Goal: Transaction & Acquisition: Purchase product/service

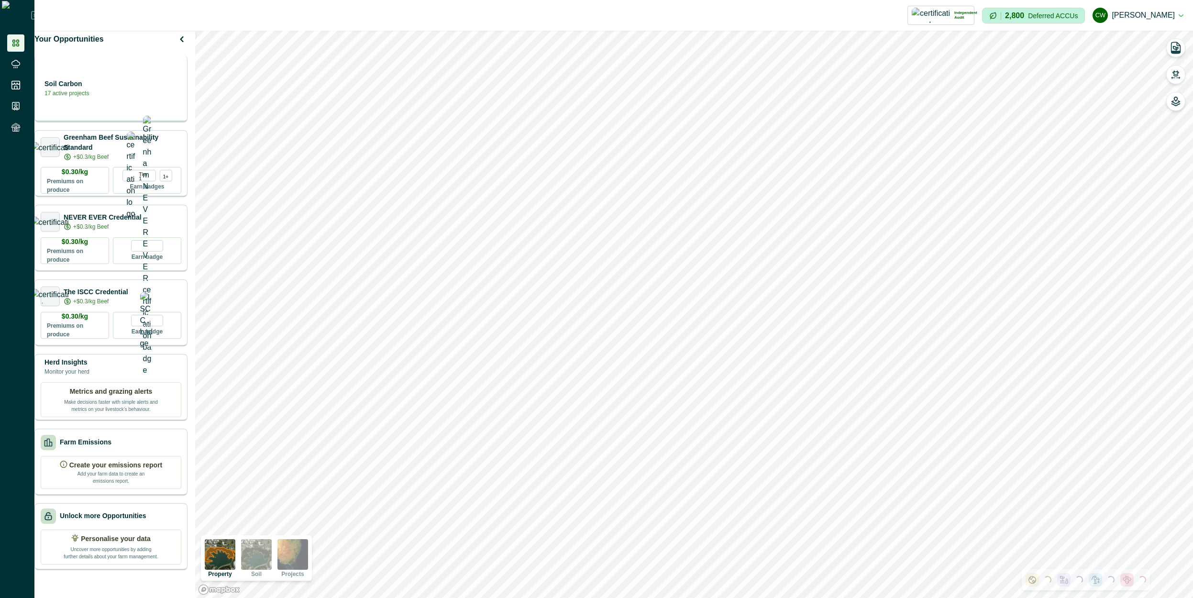
click at [118, 98] on div "Soil Carbon 17 active projects" at bounding box center [111, 87] width 141 height 19
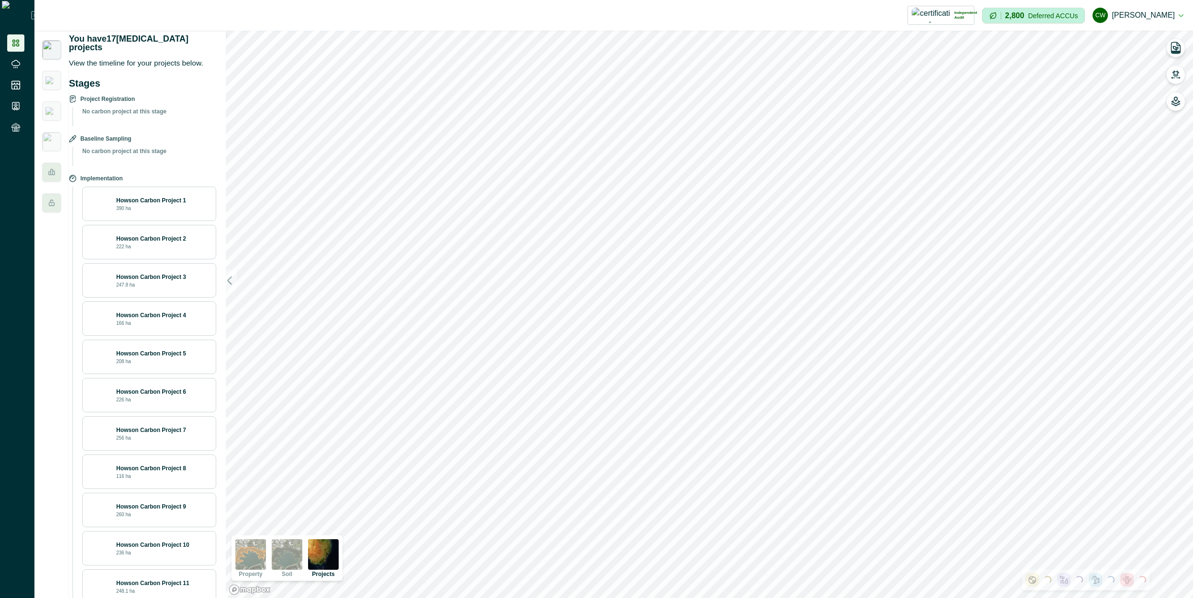
click at [55, 49] on img at bounding box center [51, 49] width 19 height 19
click at [51, 77] on img at bounding box center [51, 81] width 12 height 8
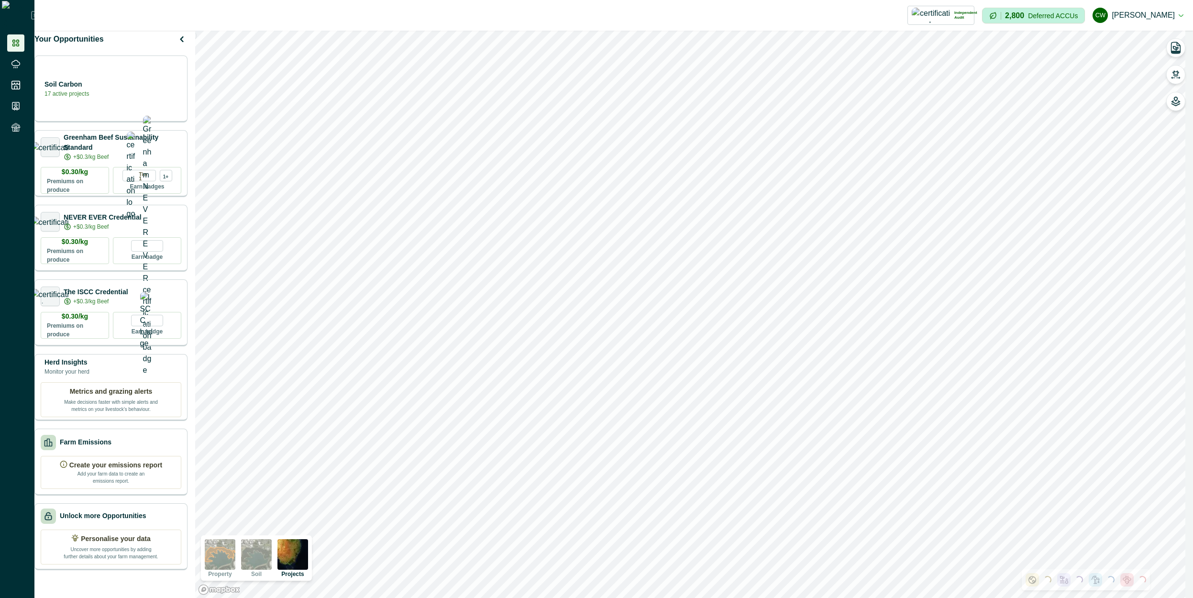
click at [55, 48] on div "Your Opportunities" at bounding box center [110, 39] width 153 height 17
click at [114, 449] on div "Farm Emissions" at bounding box center [111, 441] width 141 height 15
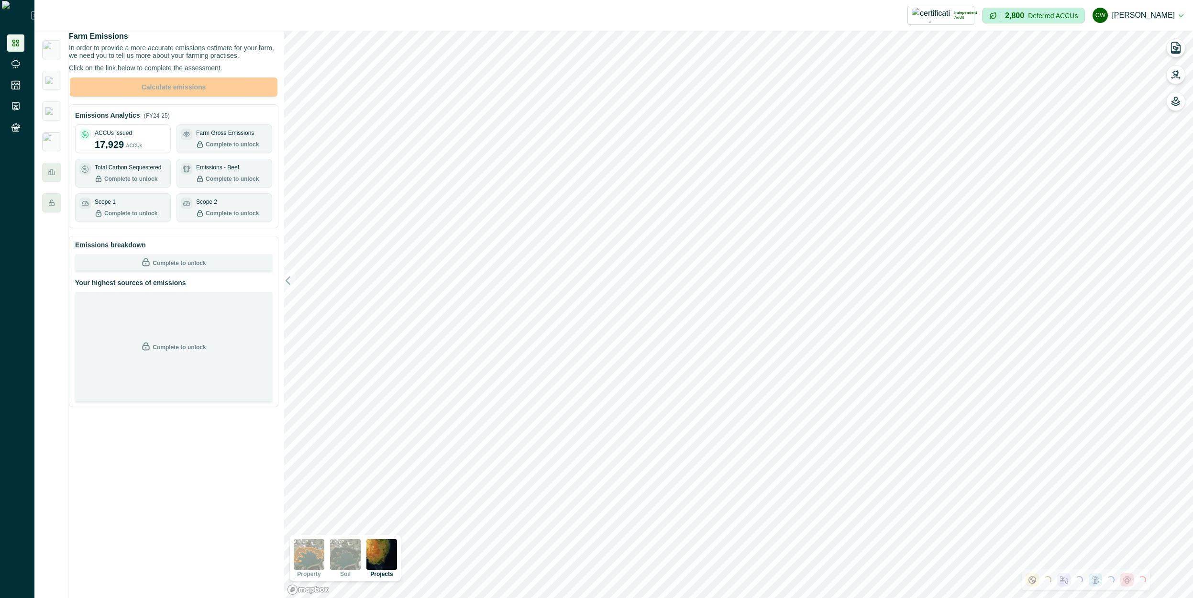
click at [124, 152] on p "17,929" at bounding box center [109, 144] width 29 height 14
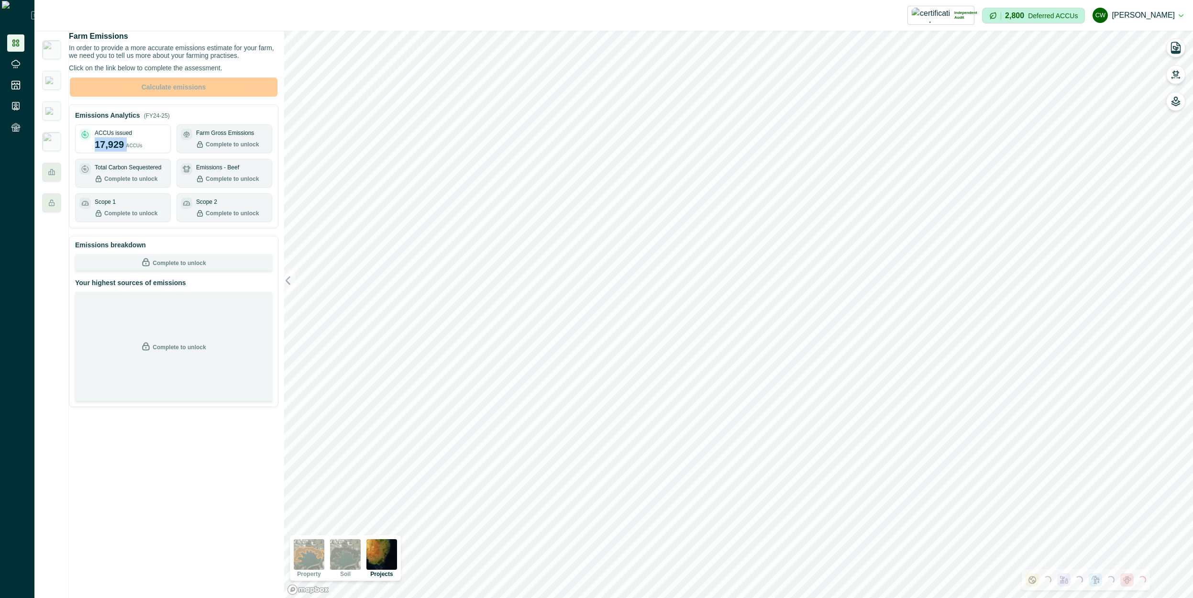
click at [124, 152] on p "17,929" at bounding box center [109, 144] width 29 height 14
click at [154, 152] on div "ACCUs issued 17,929 ACCUs" at bounding box center [131, 140] width 72 height 23
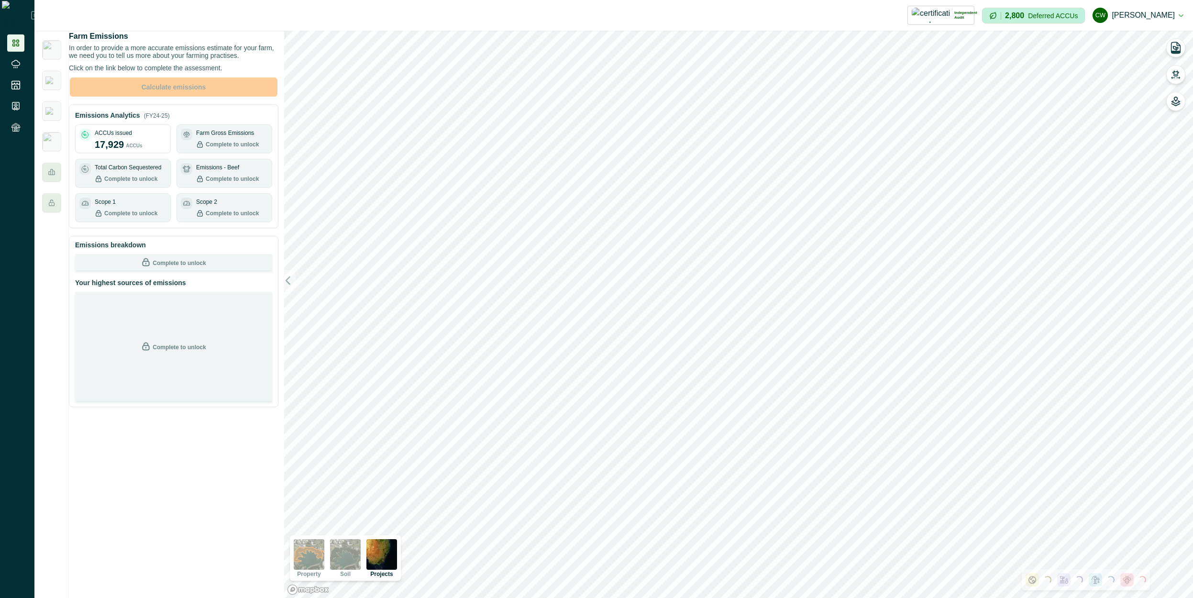
click at [154, 152] on div "ACCUs issued 17,929 ACCUs" at bounding box center [131, 140] width 72 height 23
click at [142, 149] on p "ACCUs" at bounding box center [134, 144] width 16 height 9
drag, startPoint x: 144, startPoint y: 154, endPoint x: 97, endPoint y: 157, distance: 46.9
click at [97, 152] on div "ACCUs issued 17,929 ACCUs" at bounding box center [122, 140] width 87 height 23
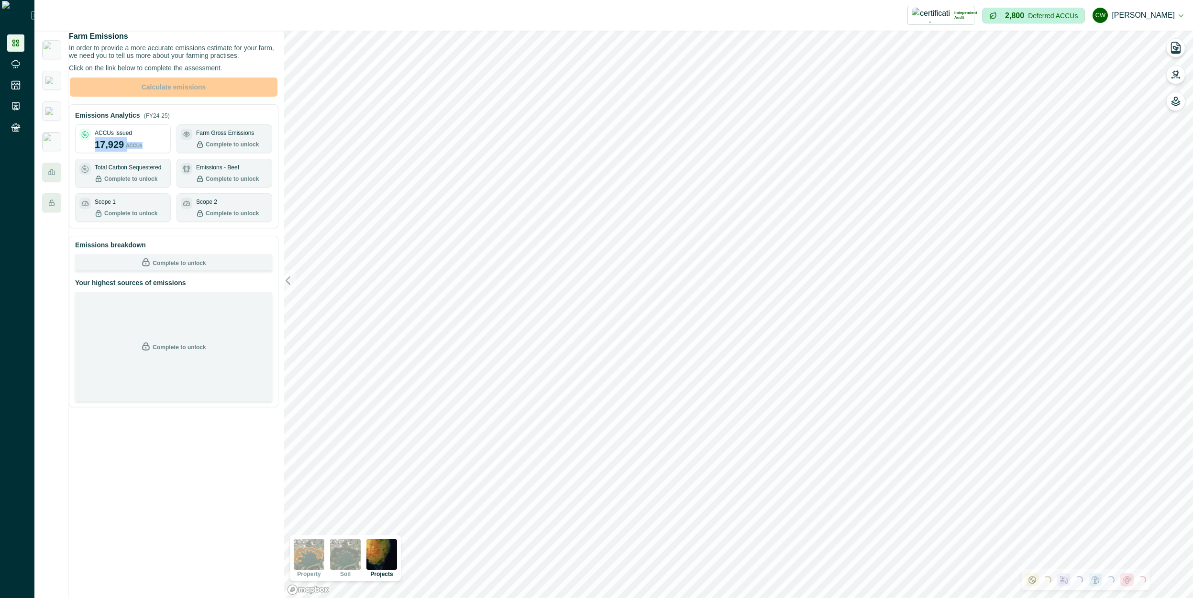
click at [97, 152] on div "ACCUs issued 17,929 ACCUs" at bounding box center [122, 140] width 87 height 23
click at [13, 83] on icon at bounding box center [16, 85] width 10 height 10
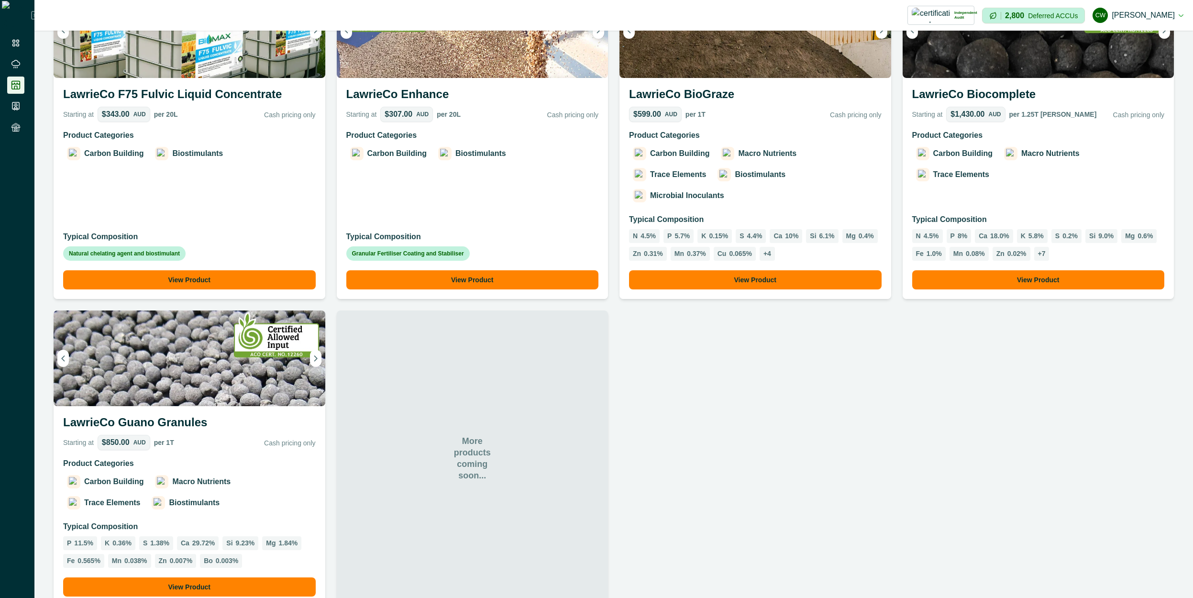
scroll to position [471, 0]
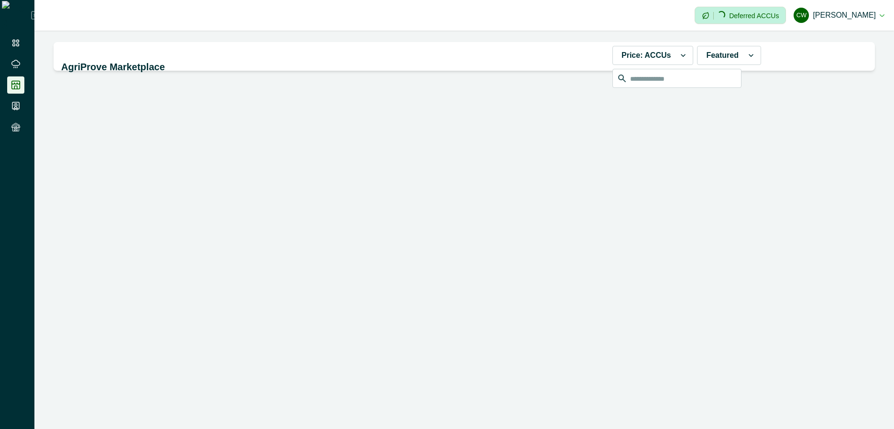
click at [274, 29] on div "Impersonation Mode Loading... Deferred ACCUs cw cadel watson Sign out" at bounding box center [464, 15] width 860 height 31
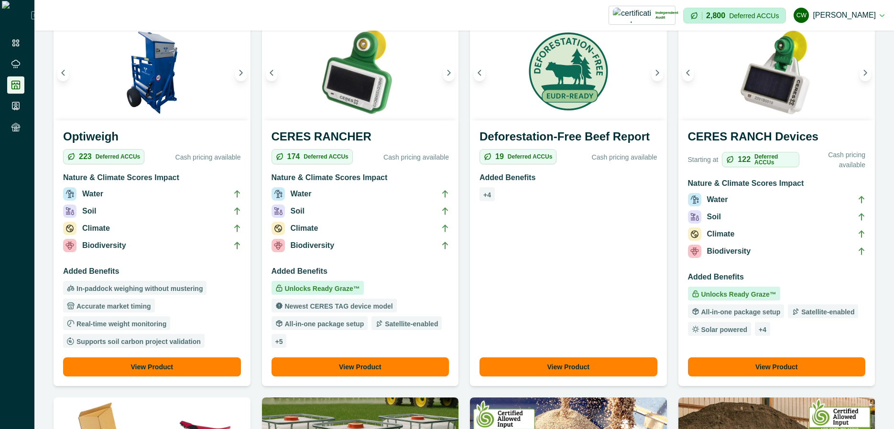
click at [572, 366] on button "View Product" at bounding box center [569, 367] width 178 height 19
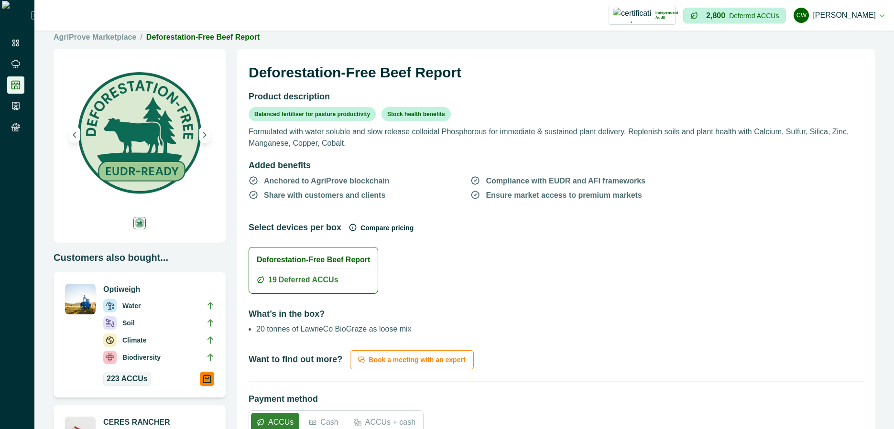
scroll to position [240, 0]
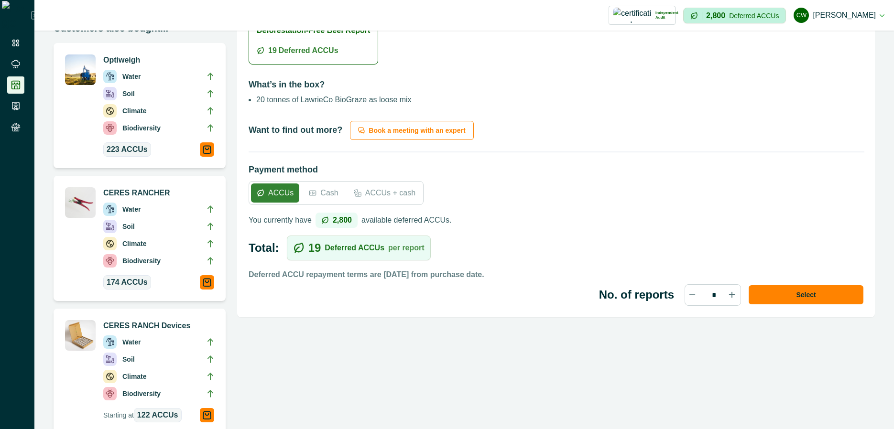
click at [323, 191] on p "Cash" at bounding box center [329, 192] width 18 height 11
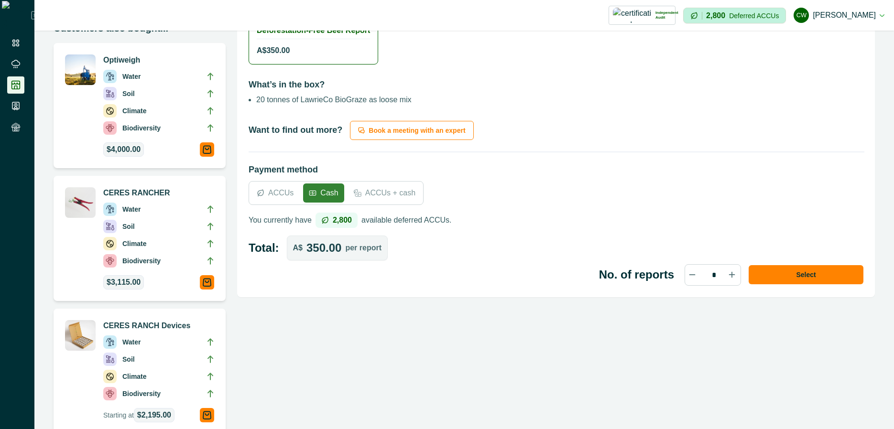
click at [294, 193] on div "ACCUs" at bounding box center [275, 193] width 48 height 19
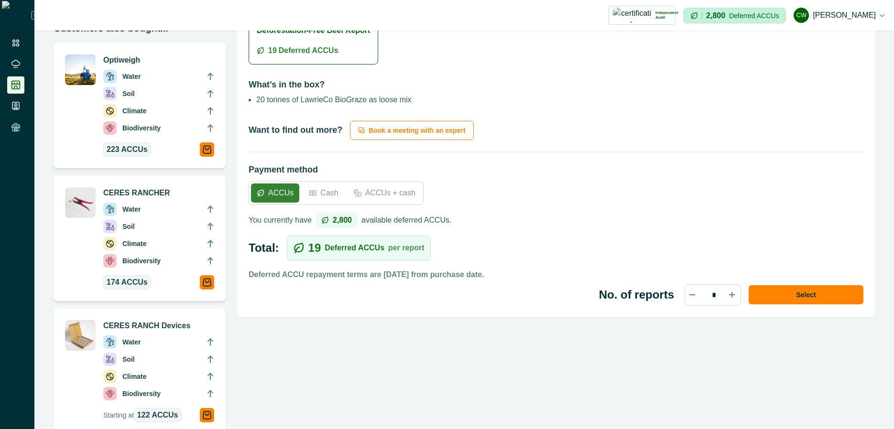
click at [729, 297] on icon at bounding box center [735, 298] width 13 height 13
click at [689, 299] on icon at bounding box center [695, 301] width 13 height 13
type input "*"
click at [680, 331] on div "Deforestation-Free Beef Report Product description Balanced fertiliser for past…" at bounding box center [556, 197] width 638 height 756
click at [374, 254] on div "19 Deferred ACCUs per report" at bounding box center [359, 248] width 132 height 17
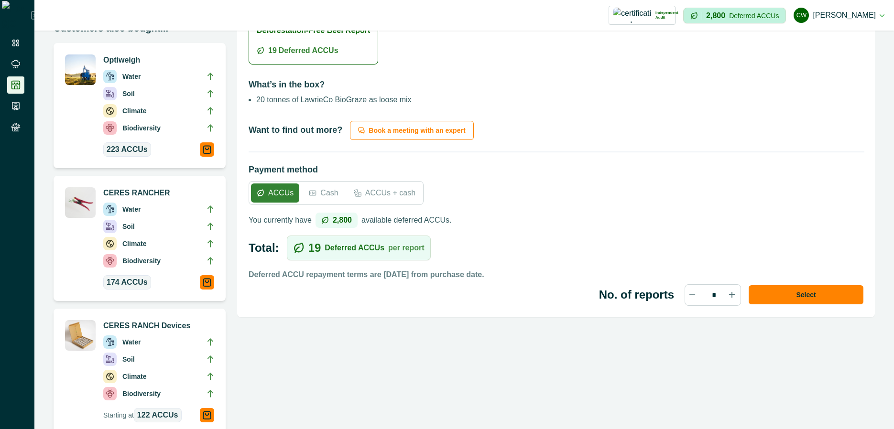
click at [374, 254] on div "19 Deferred ACCUs per report" at bounding box center [359, 248] width 132 height 17
click at [401, 253] on div "19 Deferred ACCUs per report" at bounding box center [359, 248] width 132 height 17
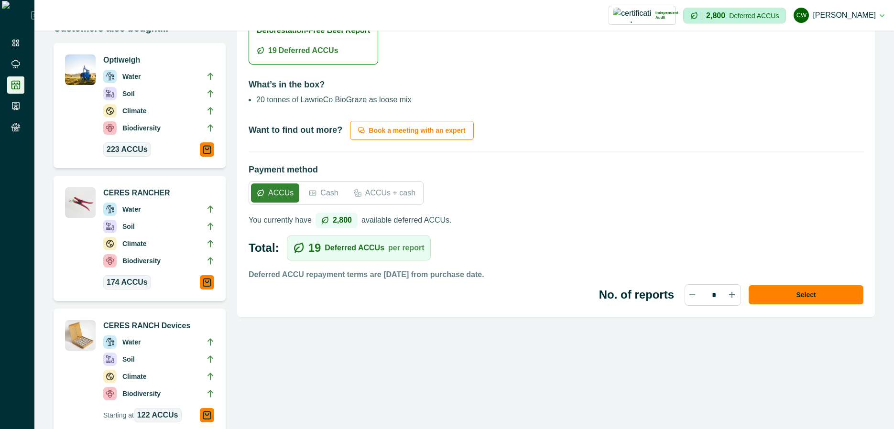
click at [401, 253] on div "19 Deferred ACCUs per report" at bounding box center [359, 248] width 132 height 17
click at [570, 319] on div "Deforestation-Free Beef Report Product description Balanced fertiliser for past…" at bounding box center [556, 197] width 638 height 756
click at [620, 304] on div "No. of reports *" at bounding box center [670, 296] width 142 height 22
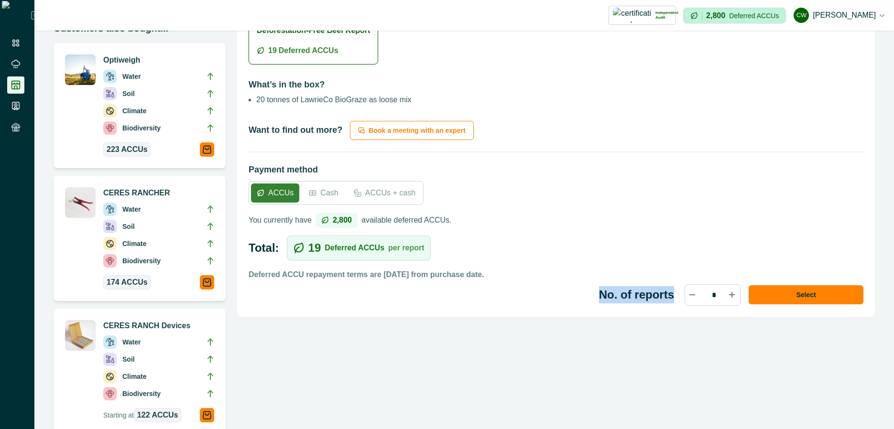
click at [620, 304] on div "No. of reports *" at bounding box center [670, 296] width 142 height 22
click at [632, 294] on label "No. of reports" at bounding box center [636, 294] width 75 height 17
click at [706, 294] on input "*" at bounding box center [713, 295] width 15 height 21
click at [632, 294] on label "No. of reports" at bounding box center [636, 294] width 75 height 17
click at [706, 294] on input "*" at bounding box center [713, 295] width 15 height 21
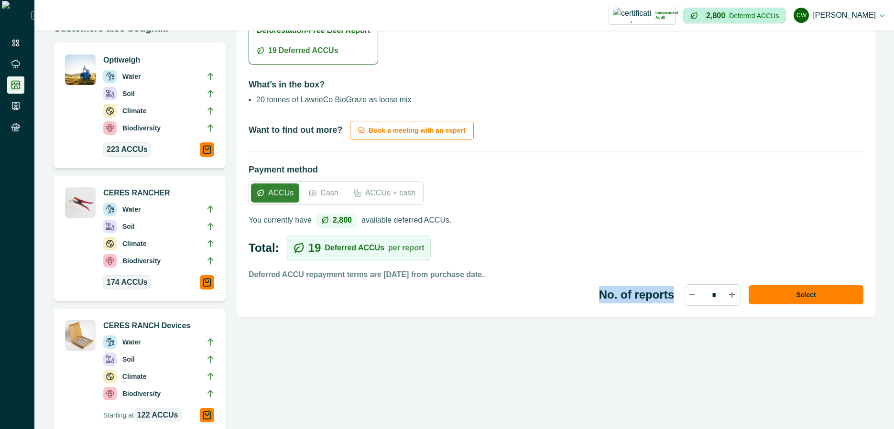
click at [632, 294] on label "No. of reports" at bounding box center [636, 294] width 75 height 17
click at [706, 294] on input "*" at bounding box center [713, 295] width 15 height 21
click at [587, 336] on div "Deforestation-Free Beef Report Product description Balanced fertiliser for past…" at bounding box center [556, 197] width 638 height 756
click at [326, 190] on p "Cash" at bounding box center [329, 192] width 18 height 11
click at [311, 195] on icon at bounding box center [313, 193] width 6 height 4
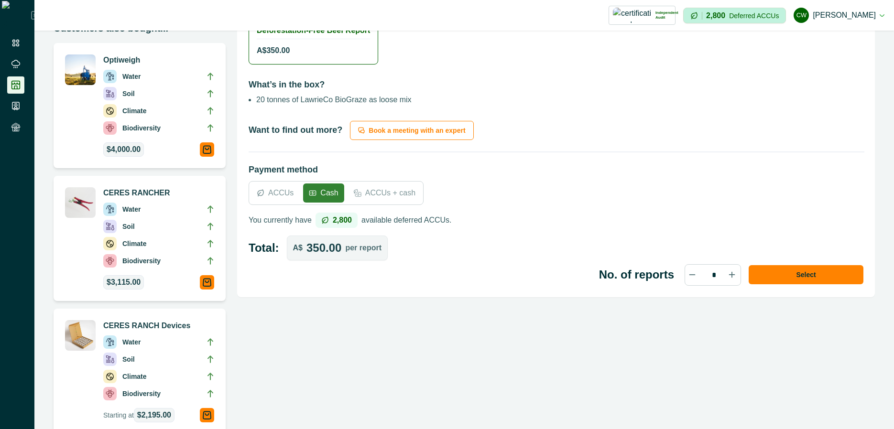
click at [339, 195] on div "Cash" at bounding box center [323, 193] width 41 height 19
click at [371, 195] on p "ACCUs + cash" at bounding box center [390, 192] width 50 height 11
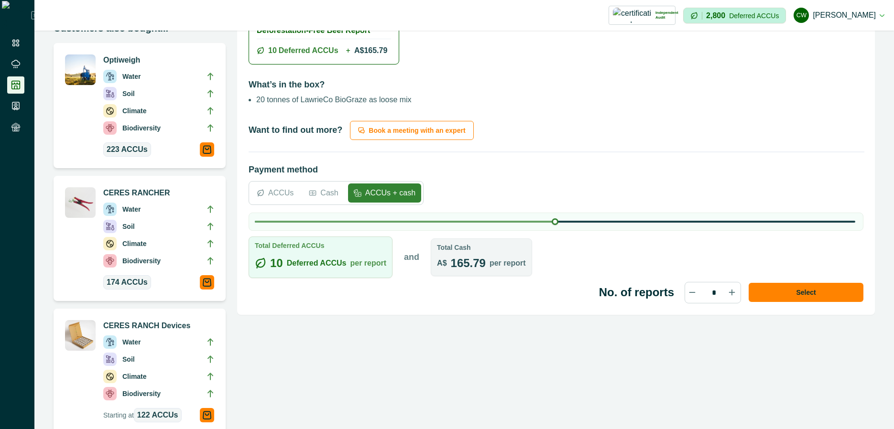
click at [329, 198] on p "Cash" at bounding box center [329, 192] width 18 height 11
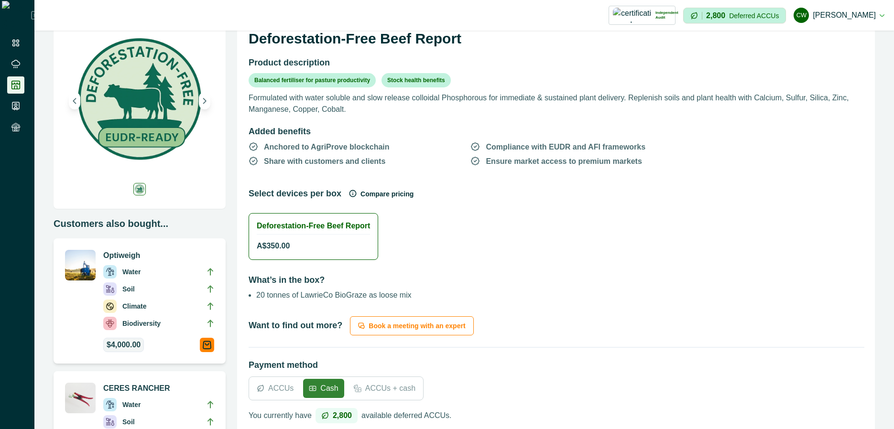
scroll to position [11, 0]
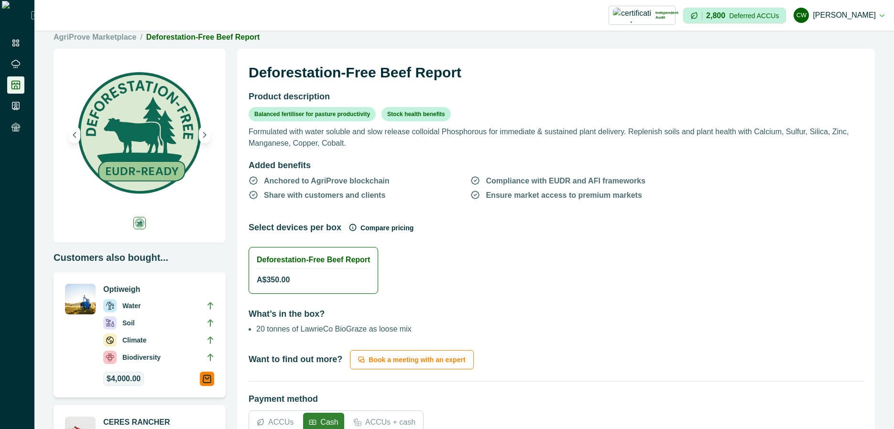
click at [452, 335] on div "Deforestation-Free Beef Report Product description Balanced fertiliser for past…" at bounding box center [556, 288] width 638 height 478
click at [347, 327] on li "20 tonnes of LawrieCo BioGraze as loose mix" at bounding box center [399, 329] width 287 height 11
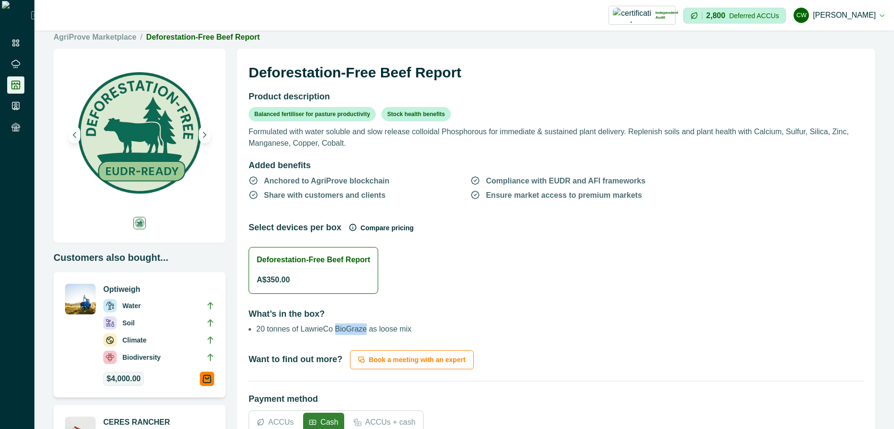
click at [347, 327] on li "20 tonnes of LawrieCo BioGraze as loose mix" at bounding box center [399, 329] width 287 height 11
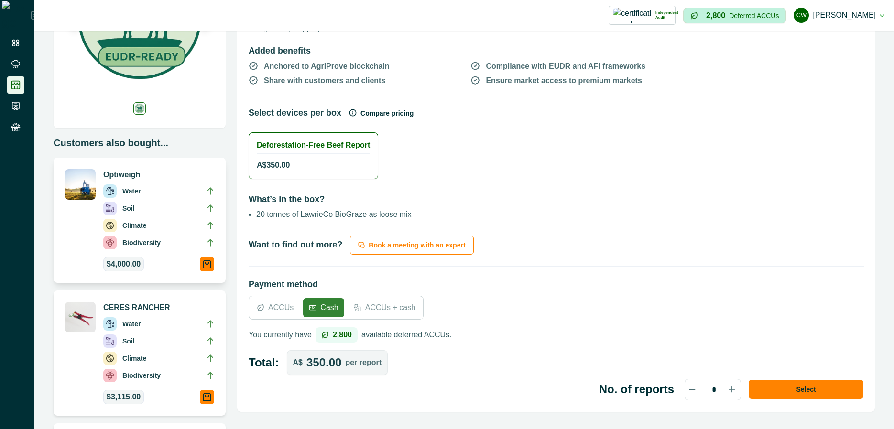
click at [121, 178] on p "Optiweigh" at bounding box center [158, 174] width 111 height 11
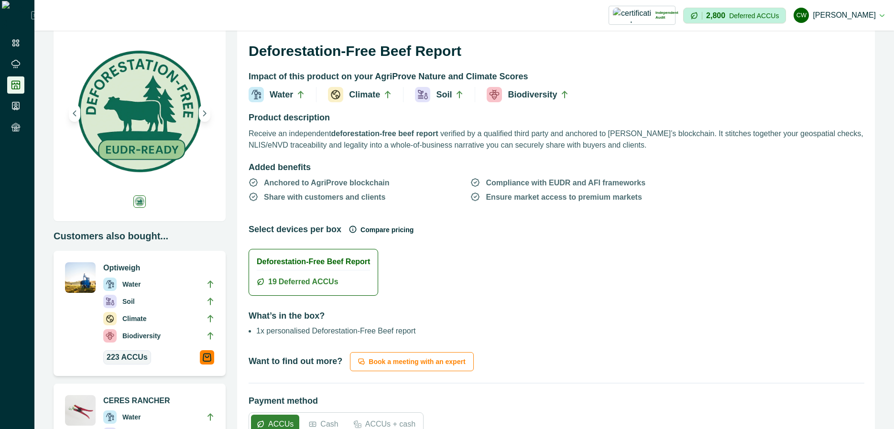
scroll to position [57, 0]
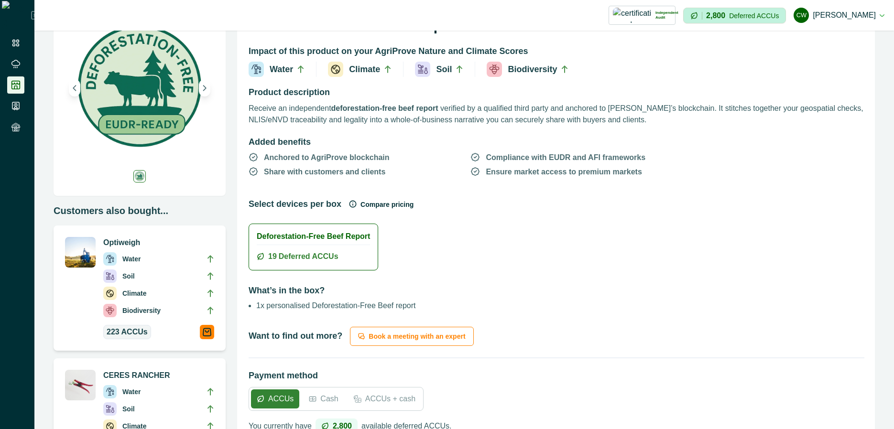
click at [326, 167] on p "Share with customers and clients" at bounding box center [324, 171] width 121 height 11
click at [572, 170] on p "Ensure market access to premium markets" at bounding box center [564, 171] width 156 height 11
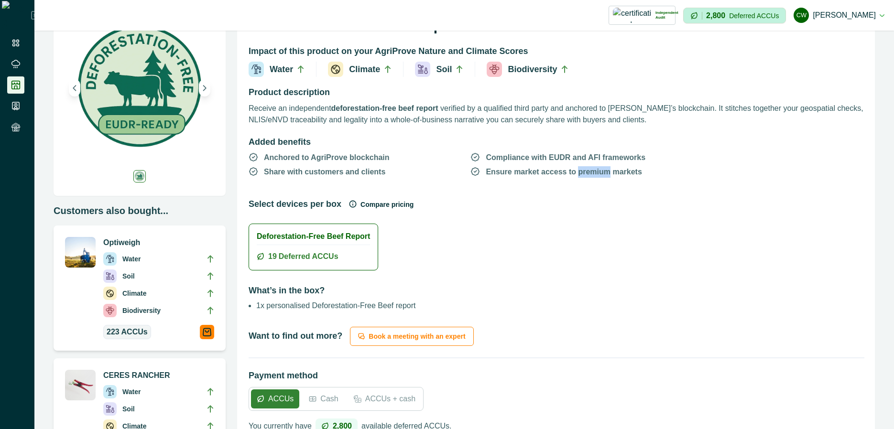
click at [572, 170] on p "Ensure market access to premium markets" at bounding box center [564, 171] width 156 height 11
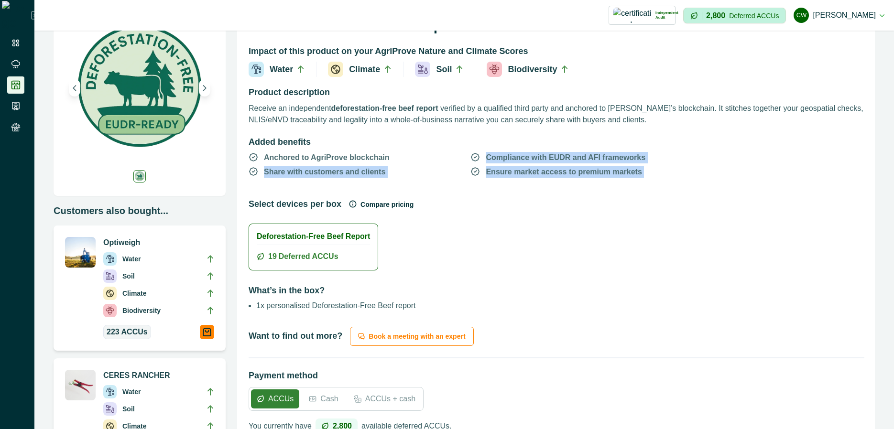
drag, startPoint x: 572, startPoint y: 170, endPoint x: 578, endPoint y: 152, distance: 19.7
click at [578, 152] on ul "Anchored to AgriProve blockchain Compliance with EUDR and AFI frameworks Share …" at bounding box center [488, 169] width 478 height 36
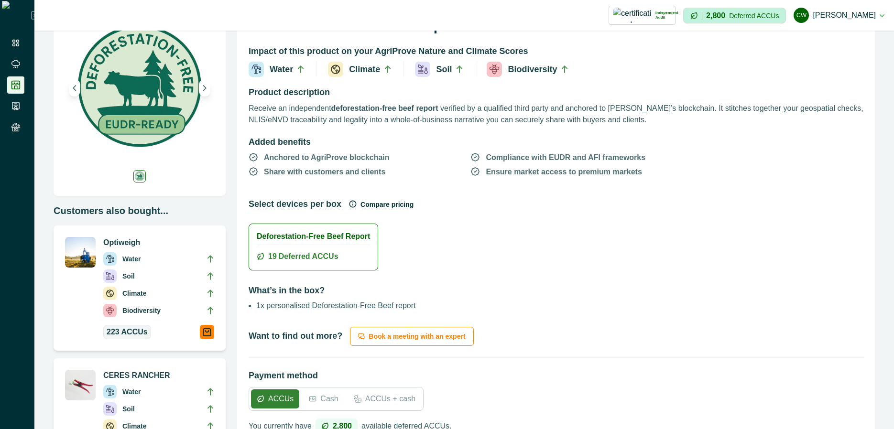
click at [591, 117] on p "Receive an independent deforestation-free beef report verified by a qualified t…" at bounding box center [556, 114] width 615 height 23
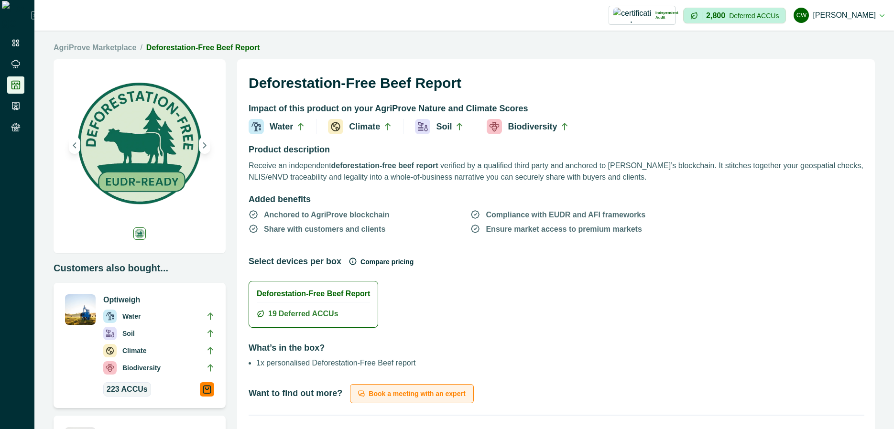
click at [386, 387] on button "Book a meeting with an expert" at bounding box center [411, 394] width 123 height 19
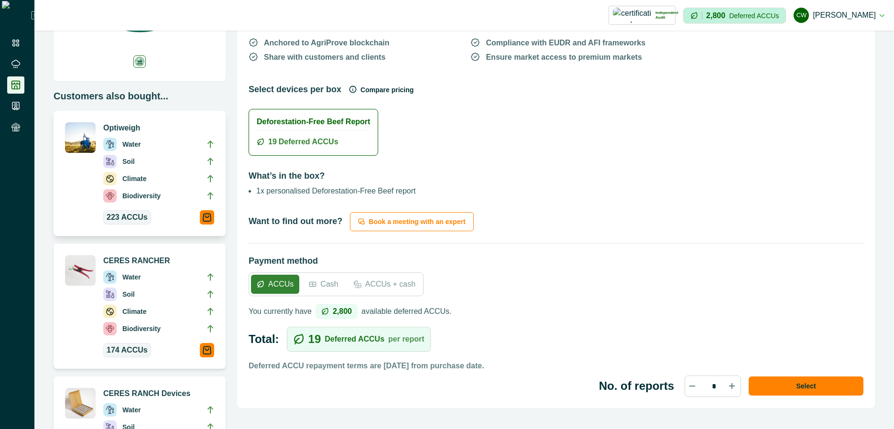
click at [168, 158] on li "Soil" at bounding box center [158, 163] width 111 height 17
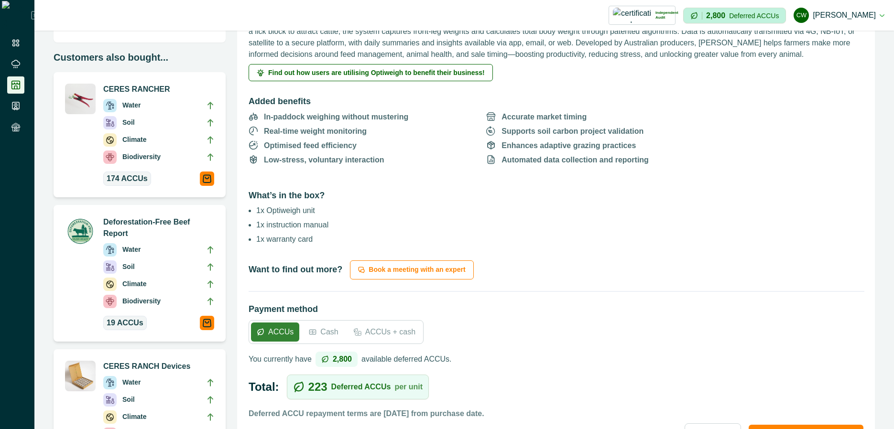
scroll to position [172, 0]
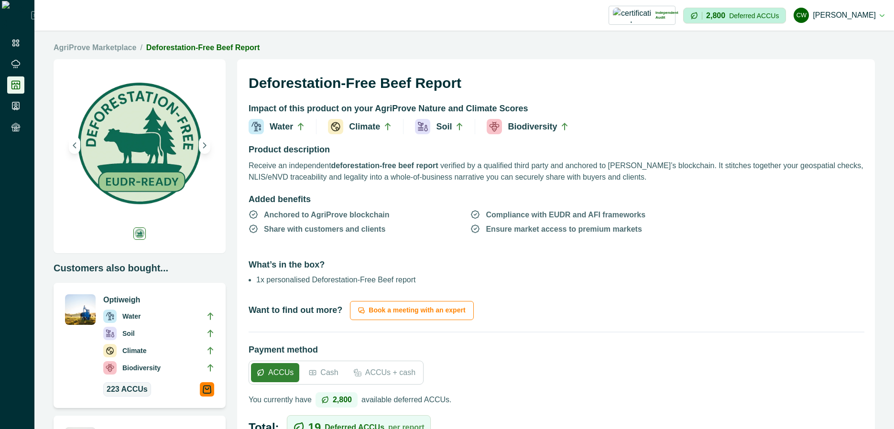
click at [347, 253] on h2 "What’s in the box?" at bounding box center [556, 260] width 615 height 30
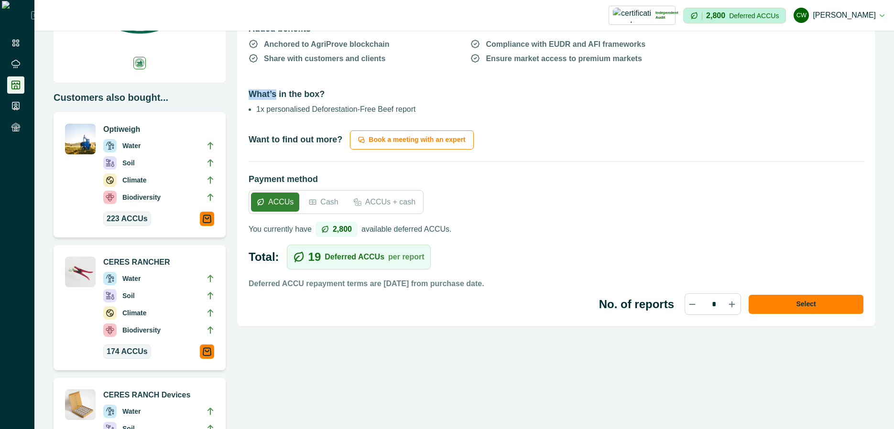
scroll to position [230, 0]
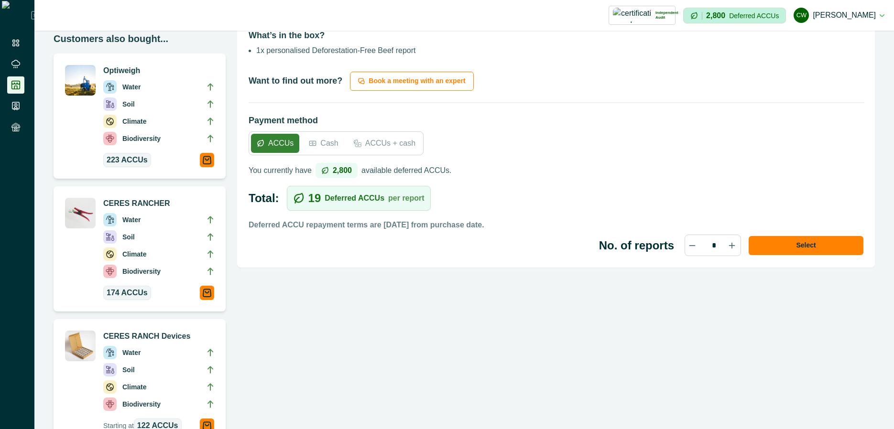
click at [330, 143] on p "Cash" at bounding box center [329, 143] width 18 height 11
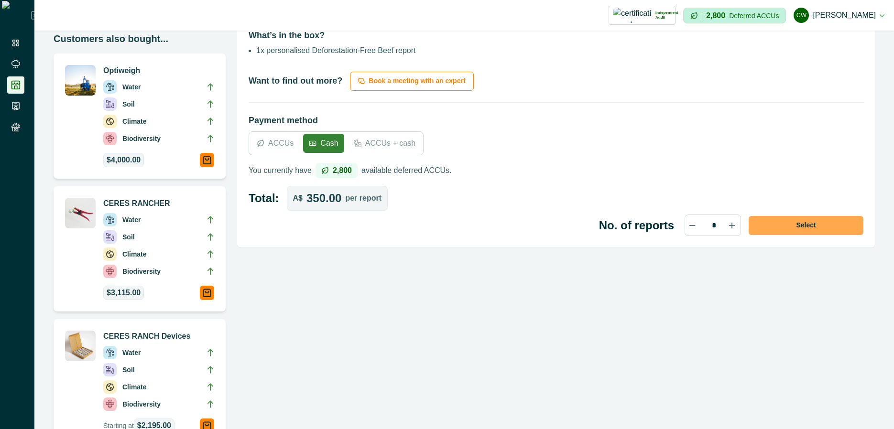
click at [818, 229] on button "Select" at bounding box center [806, 225] width 115 height 19
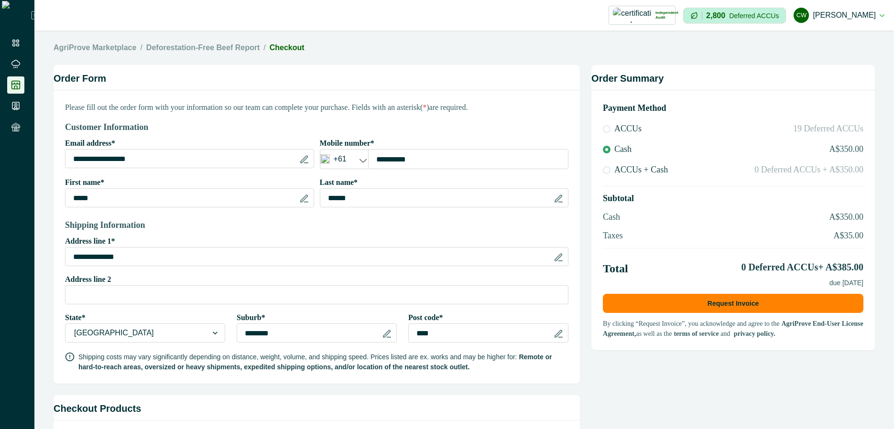
click at [674, 300] on button "Request Invoice" at bounding box center [733, 303] width 261 height 19
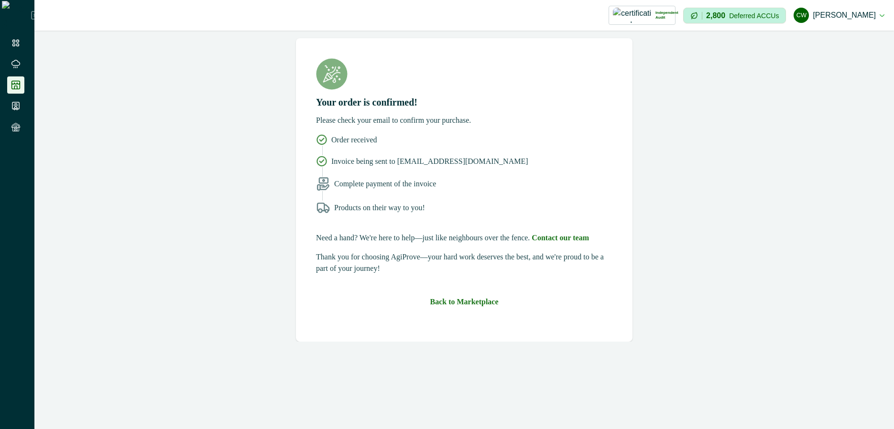
click at [26, 92] on link at bounding box center [17, 85] width 20 height 17
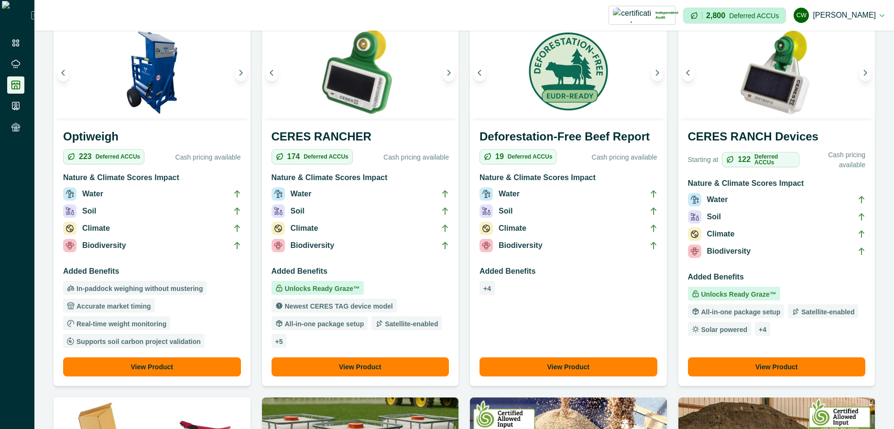
click at [532, 272] on h3 "Added Benefits" at bounding box center [569, 273] width 178 height 15
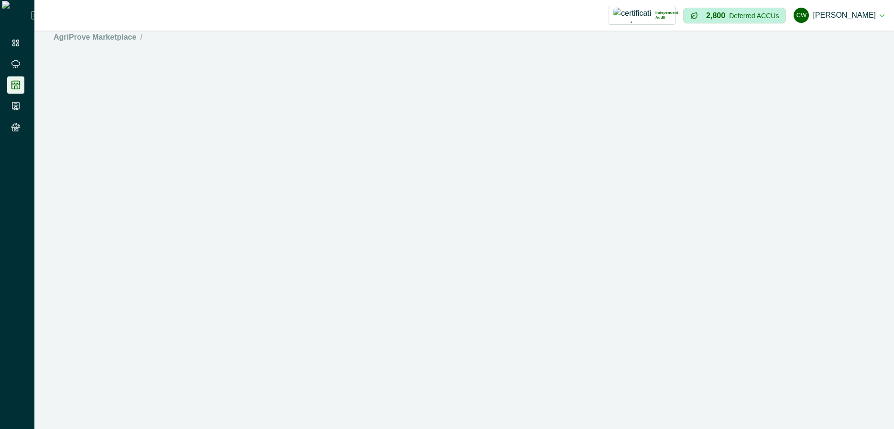
scroll to position [11, 0]
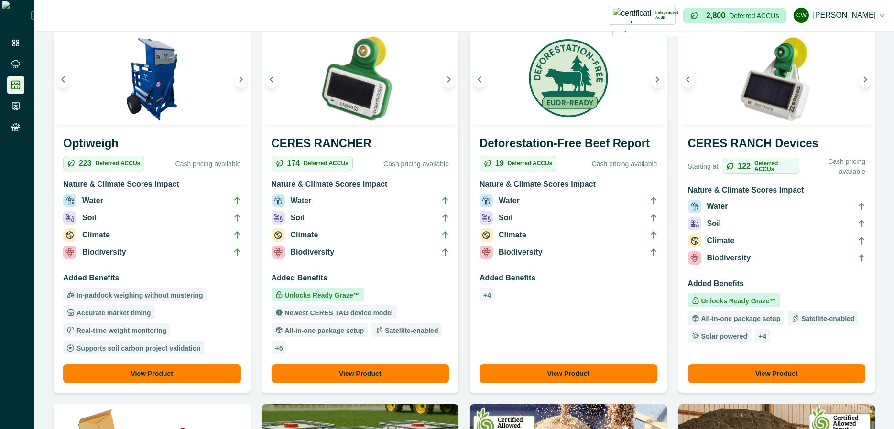
scroll to position [57, 0]
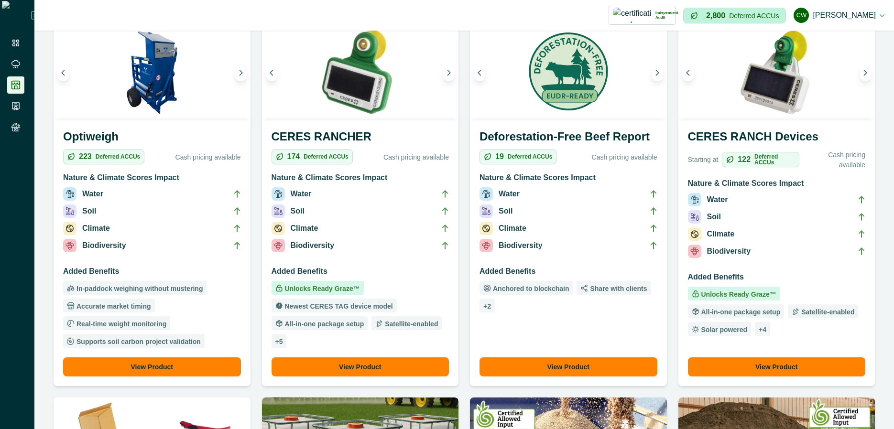
click at [485, 307] on p "+ 2" at bounding box center [488, 306] width 8 height 7
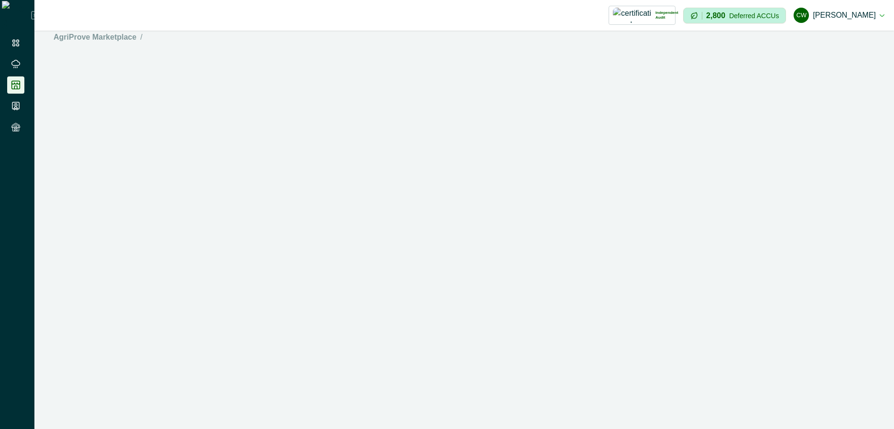
scroll to position [11, 0]
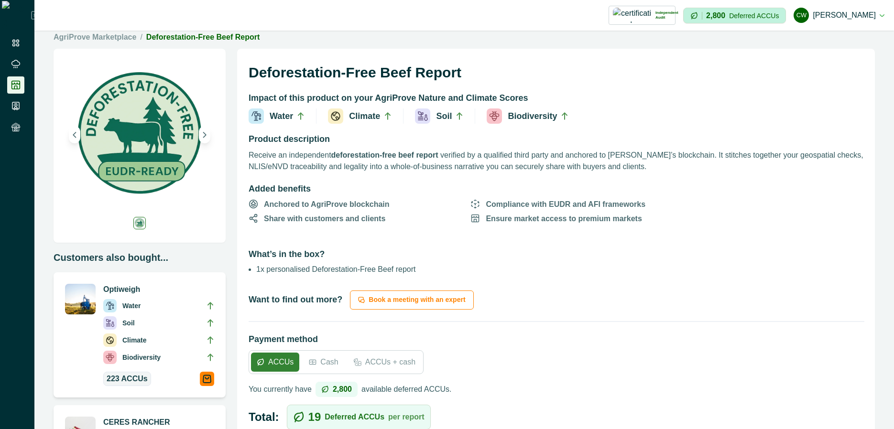
click at [541, 204] on p "Compliance with EUDR and AFI frameworks" at bounding box center [566, 204] width 160 height 11
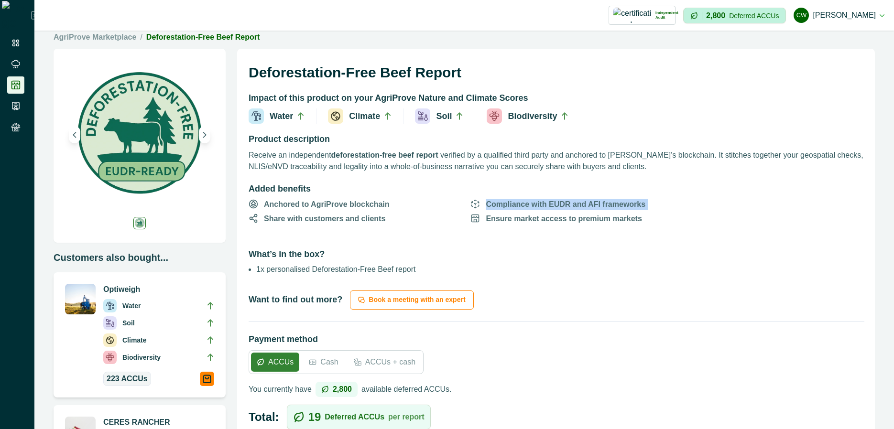
click at [541, 204] on p "Compliance with EUDR and AFI frameworks" at bounding box center [566, 204] width 160 height 11
click at [541, 203] on p "Compliance with EUDR and AFI frameworks" at bounding box center [566, 204] width 160 height 11
click at [541, 219] on p "Ensure market access to premium markets" at bounding box center [564, 218] width 156 height 11
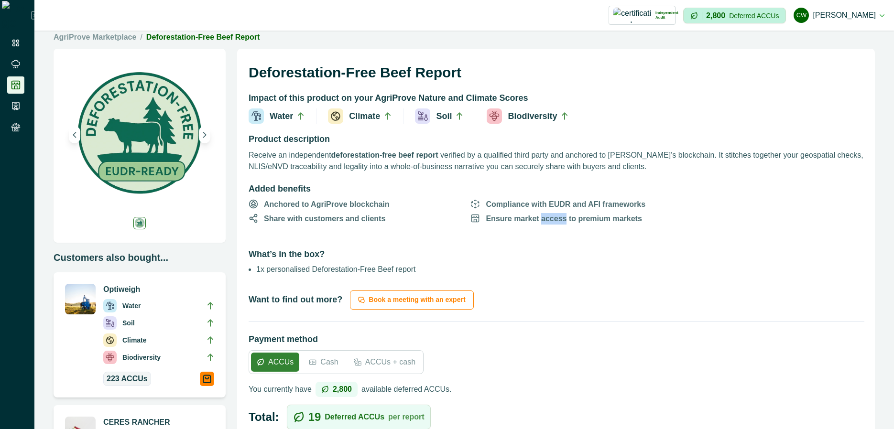
click at [541, 219] on p "Ensure market access to premium markets" at bounding box center [564, 218] width 156 height 11
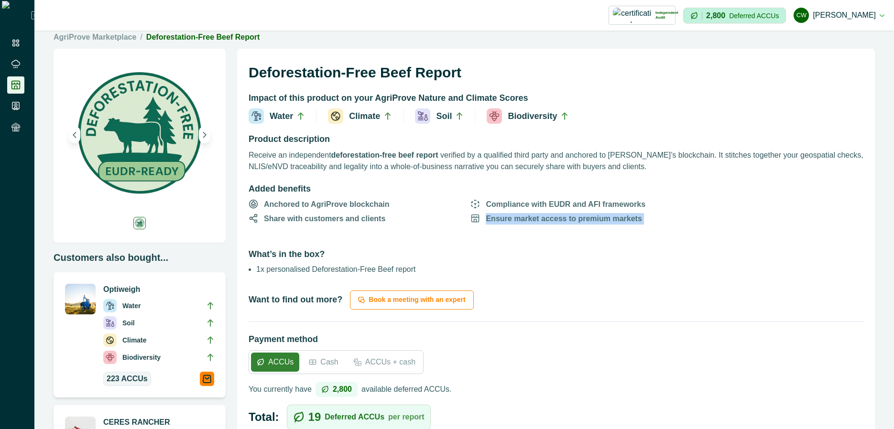
click at [541, 219] on p "Ensure market access to premium markets" at bounding box center [564, 218] width 156 height 11
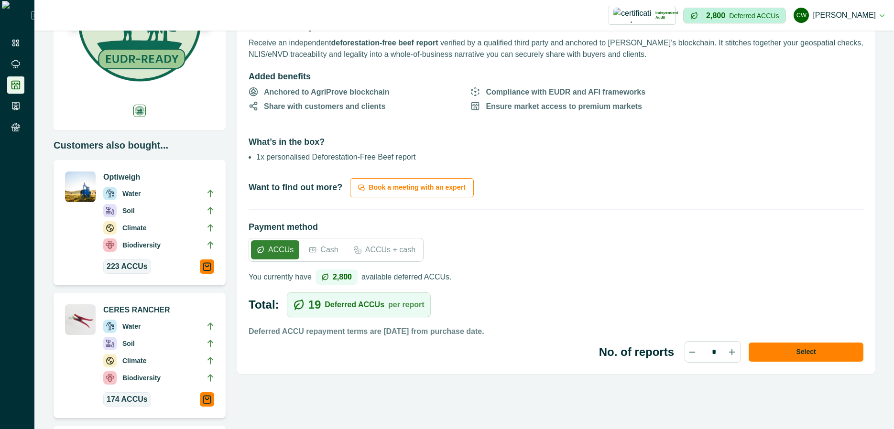
scroll to position [125, 0]
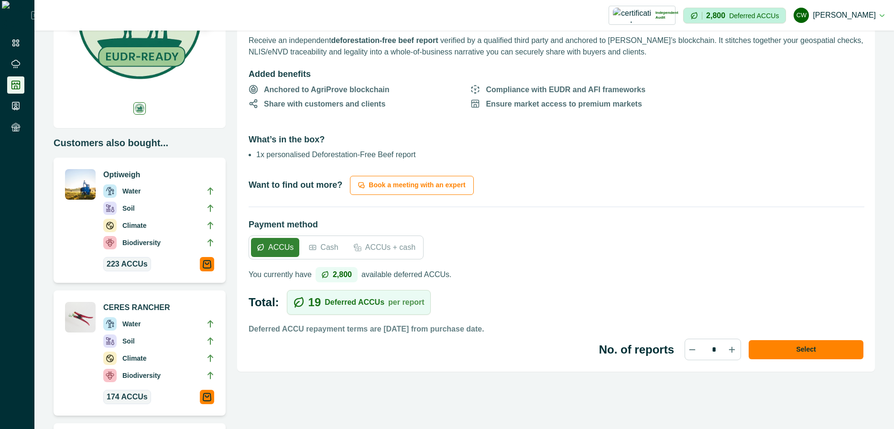
click at [335, 253] on p "Cash" at bounding box center [329, 247] width 18 height 11
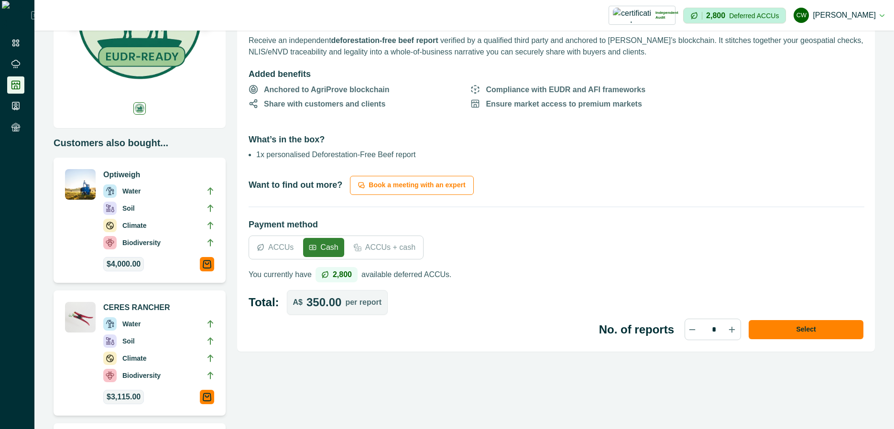
click at [371, 253] on p "ACCUs + cash" at bounding box center [390, 247] width 50 height 11
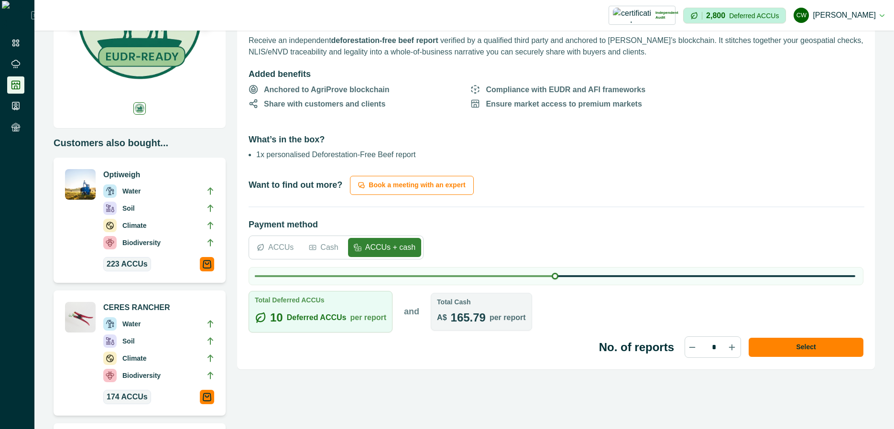
click at [319, 258] on div "ACCUs Cash ACCUs + cash" at bounding box center [336, 248] width 175 height 24
click at [286, 255] on div "ACCUs" at bounding box center [275, 247] width 48 height 19
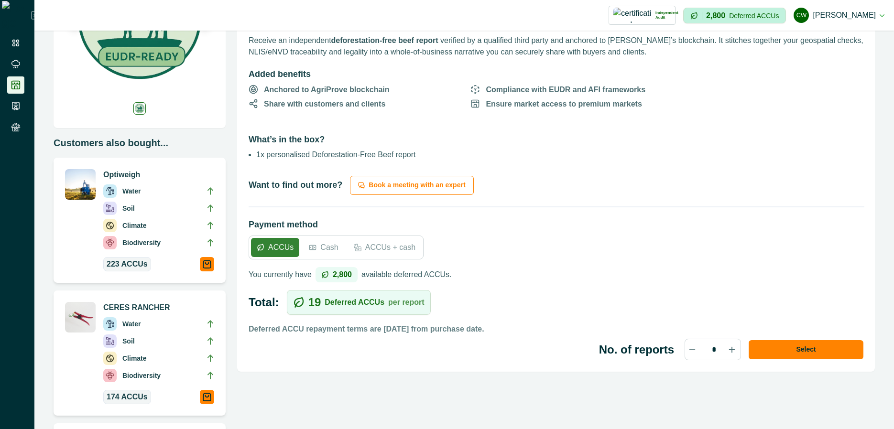
click at [327, 252] on p "Cash" at bounding box center [329, 247] width 18 height 11
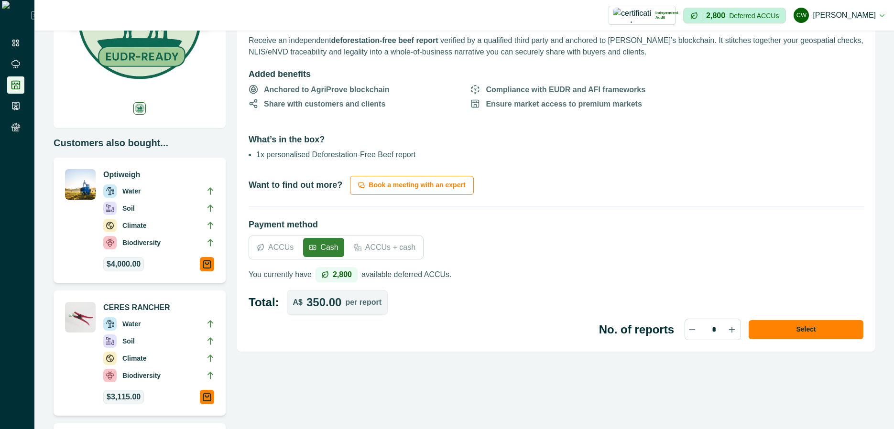
click at [375, 252] on p "ACCUs + cash" at bounding box center [390, 247] width 50 height 11
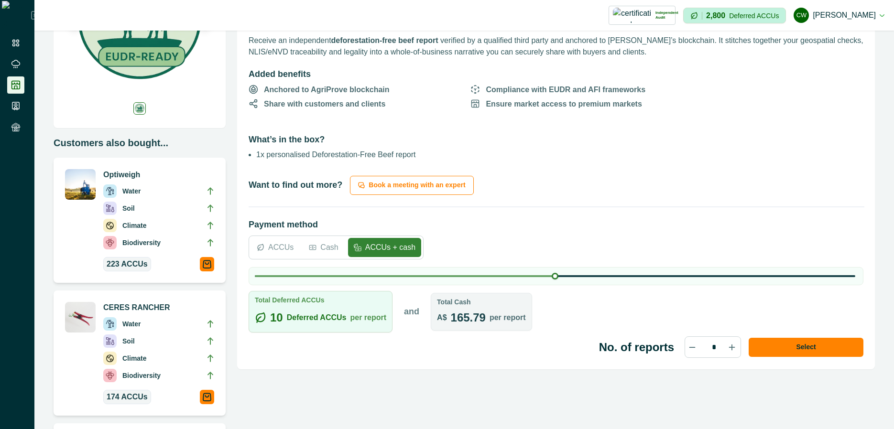
click at [323, 247] on p "Cash" at bounding box center [329, 247] width 18 height 11
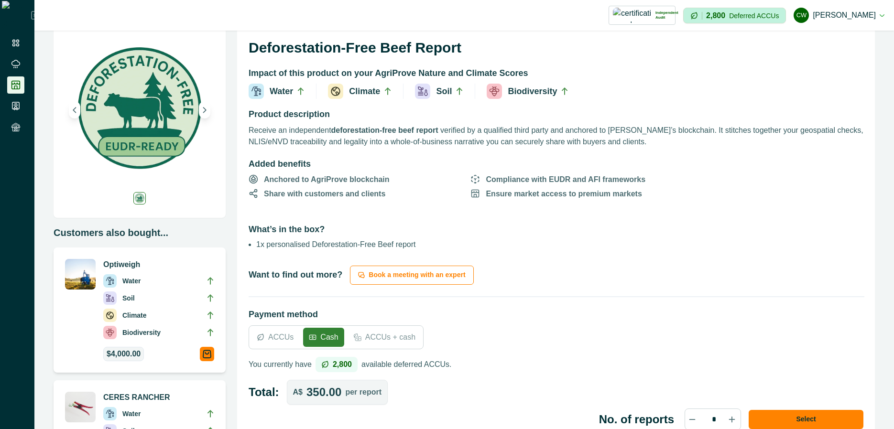
scroll to position [0, 0]
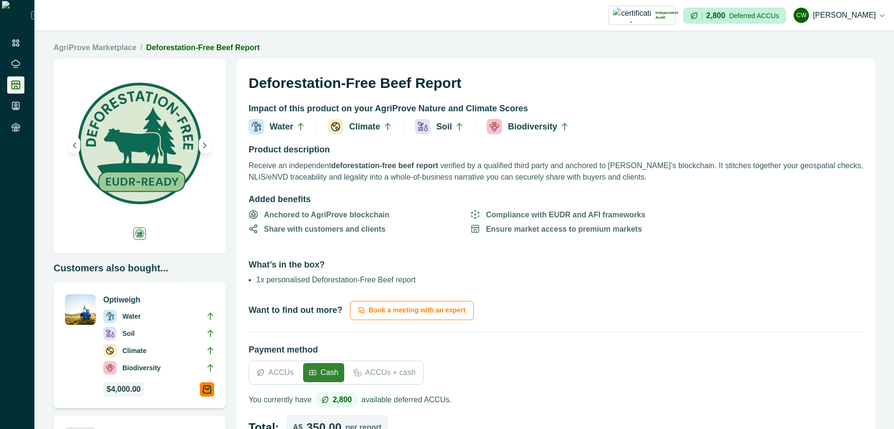
click at [308, 225] on p "Share with customers and clients" at bounding box center [324, 229] width 121 height 11
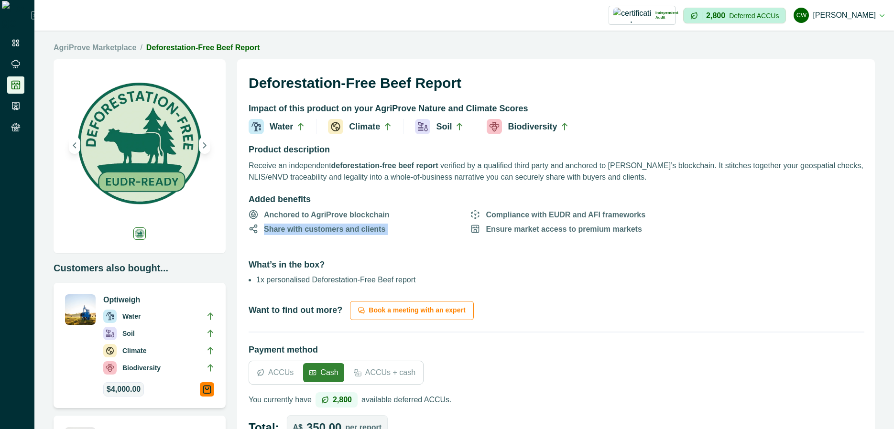
click at [308, 225] on p "Share with customers and clients" at bounding box center [324, 229] width 121 height 11
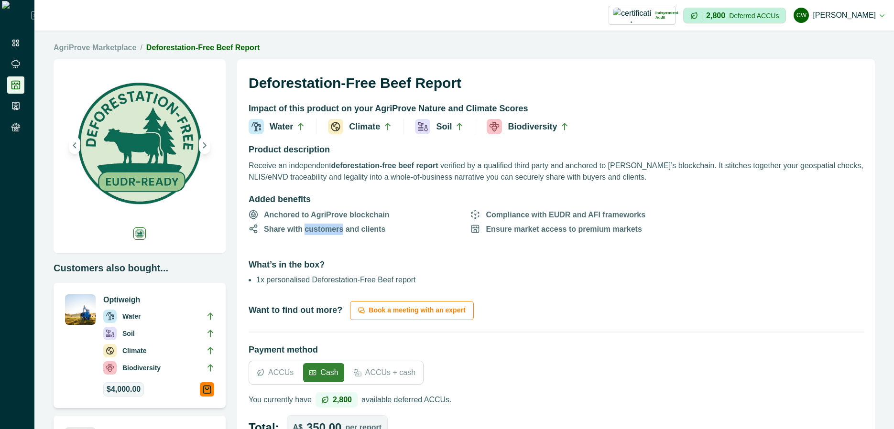
click at [308, 225] on p "Share with customers and clients" at bounding box center [324, 229] width 121 height 11
click at [380, 210] on p "Anchored to AgriProve blockchain" at bounding box center [327, 214] width 126 height 11
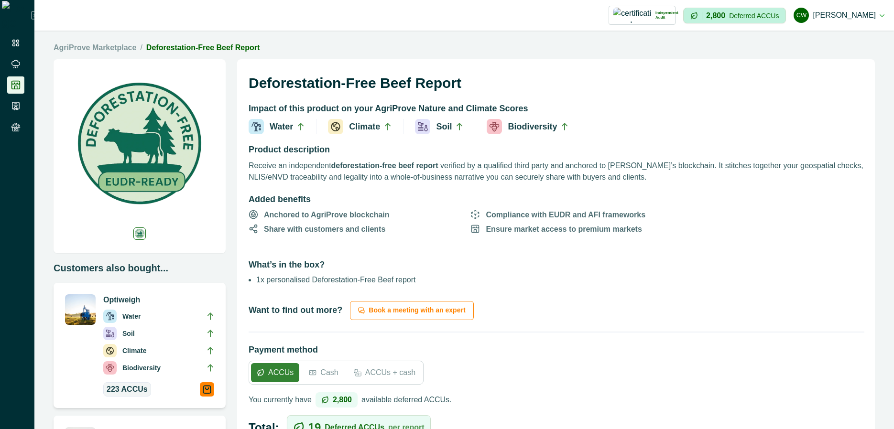
click at [163, 127] on img at bounding box center [139, 145] width 149 height 149
click at [228, 143] on div "Customers also bought... Optiweigh Water Soil Climate Biodiversity 223 ACCUs CE…" at bounding box center [465, 434] width 822 height 761
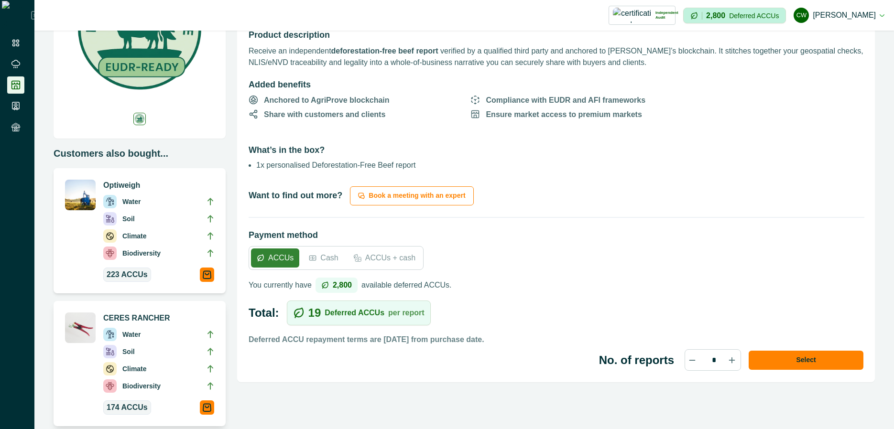
click at [128, 326] on div "Water Soil Climate Biodiversity" at bounding box center [158, 362] width 111 height 77
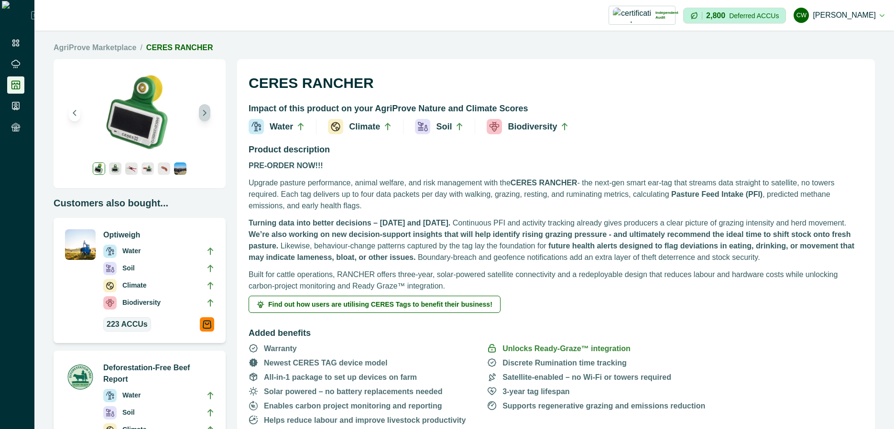
click at [203, 118] on button "Next image" at bounding box center [204, 112] width 11 height 17
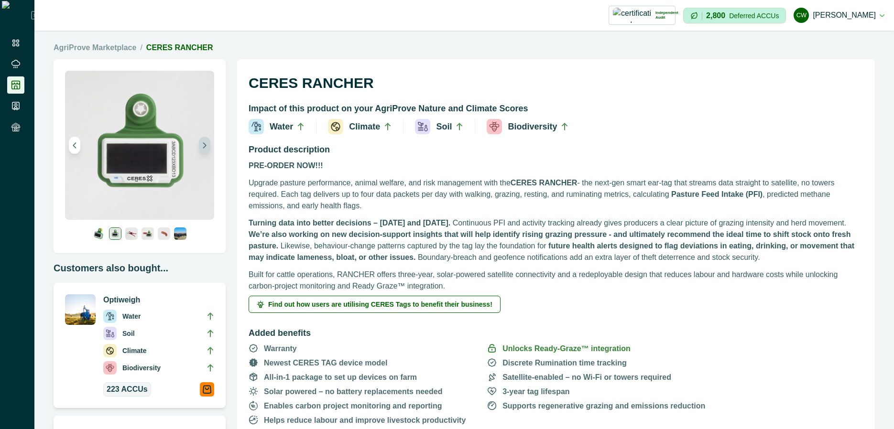
click at [203, 146] on icon "Next image" at bounding box center [204, 145] width 7 height 7
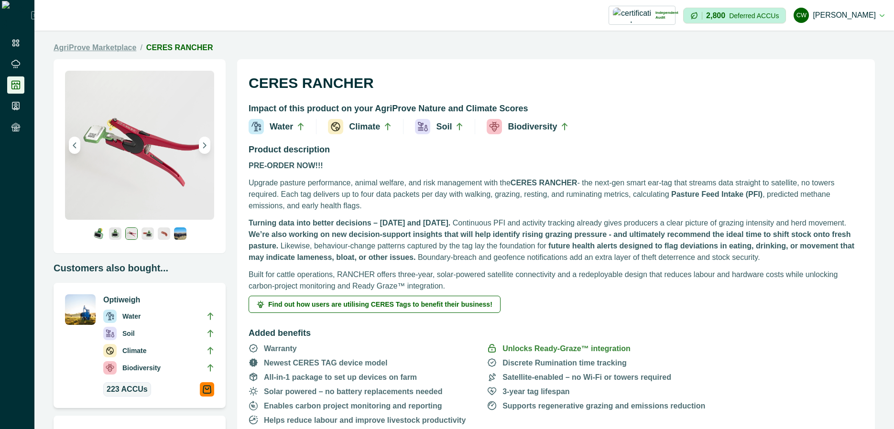
click at [125, 45] on link "AgriProve Marketplace" at bounding box center [95, 47] width 83 height 11
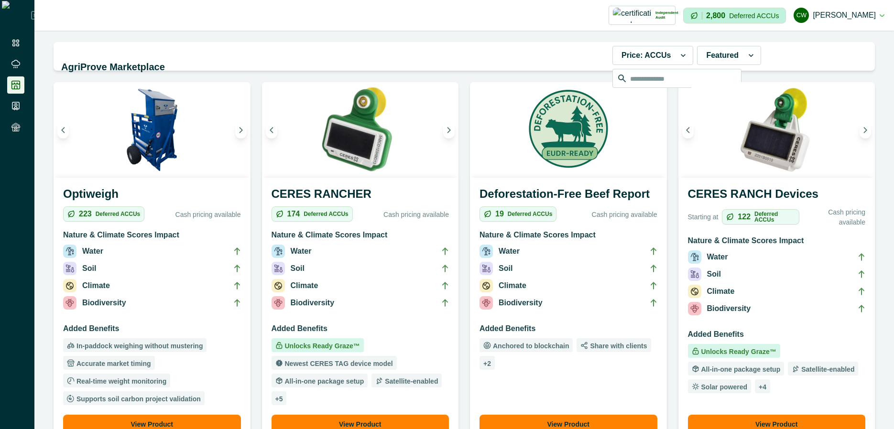
click at [569, 189] on h3 "Deforestation-Free Beef Report" at bounding box center [569, 196] width 178 height 21
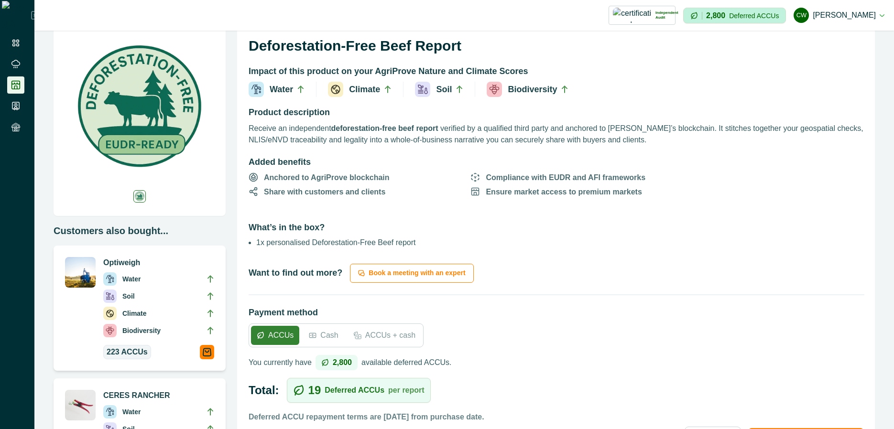
scroll to position [57, 0]
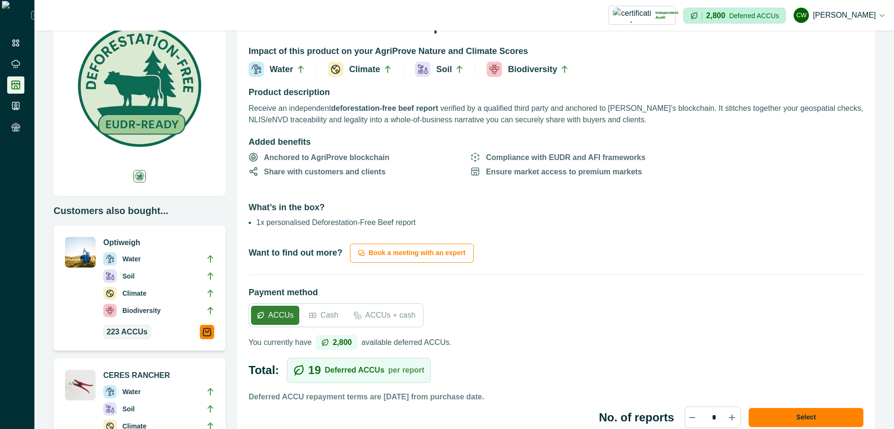
click at [323, 314] on p "Cash" at bounding box center [329, 315] width 18 height 11
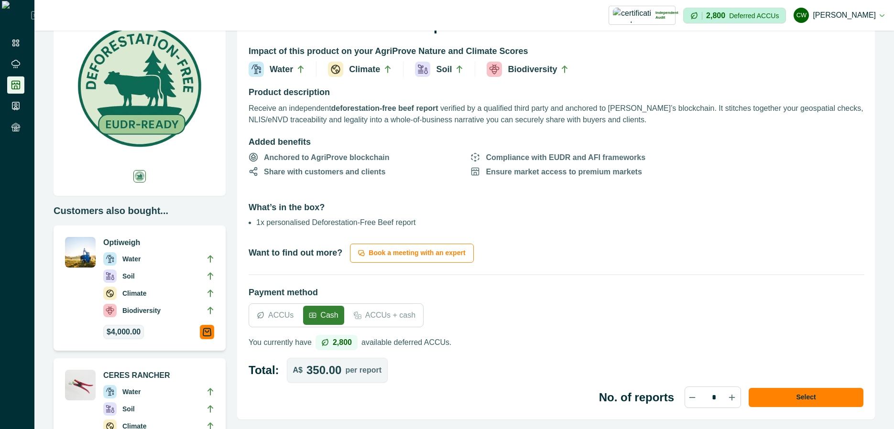
click at [288, 317] on p "ACCUs" at bounding box center [280, 315] width 25 height 11
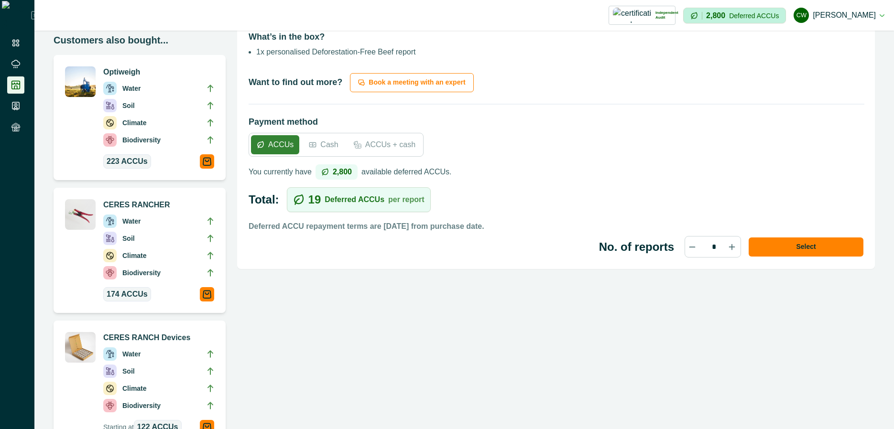
scroll to position [230, 0]
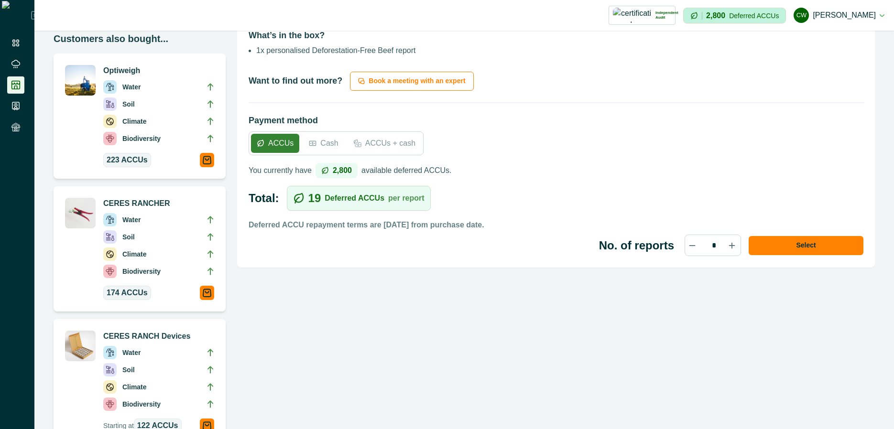
click at [334, 147] on p "Cash" at bounding box center [329, 143] width 18 height 11
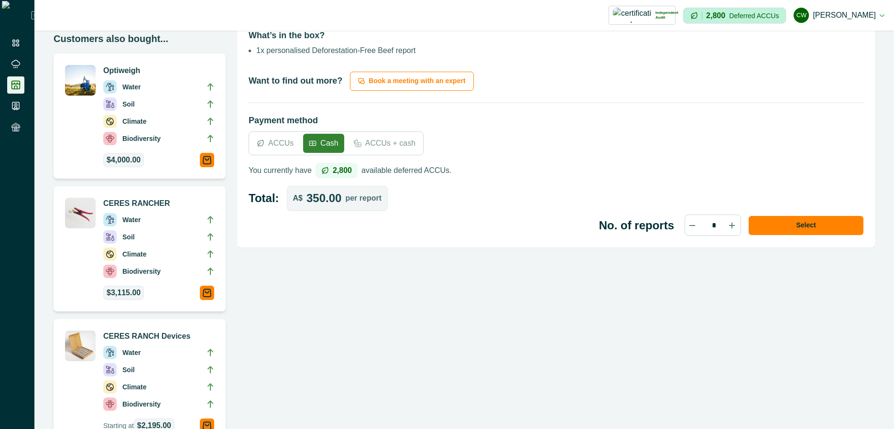
click at [392, 147] on p "ACCUs + cash" at bounding box center [390, 143] width 50 height 11
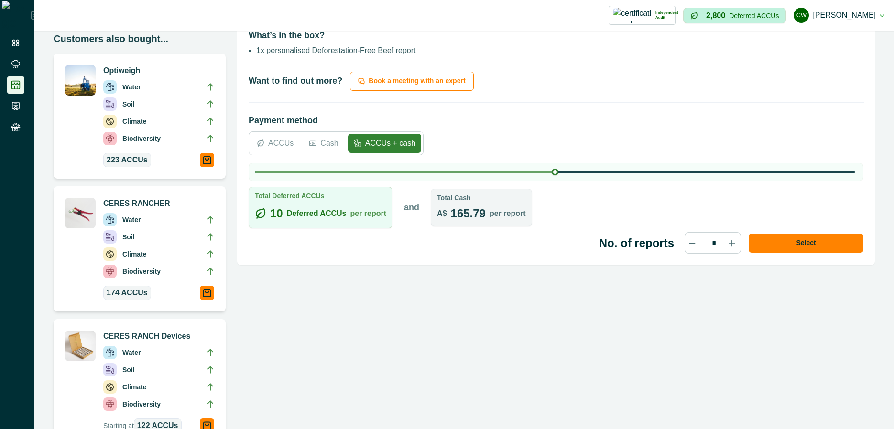
click at [320, 140] on p "Cash" at bounding box center [329, 143] width 18 height 11
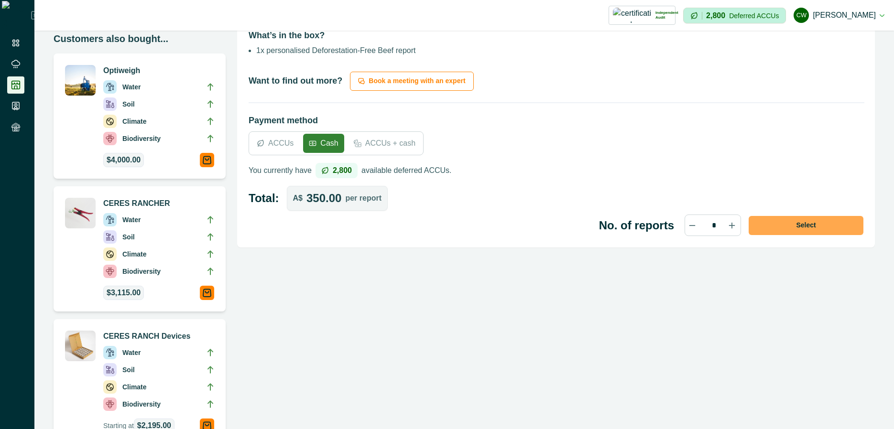
click at [766, 221] on button "Select" at bounding box center [806, 225] width 115 height 19
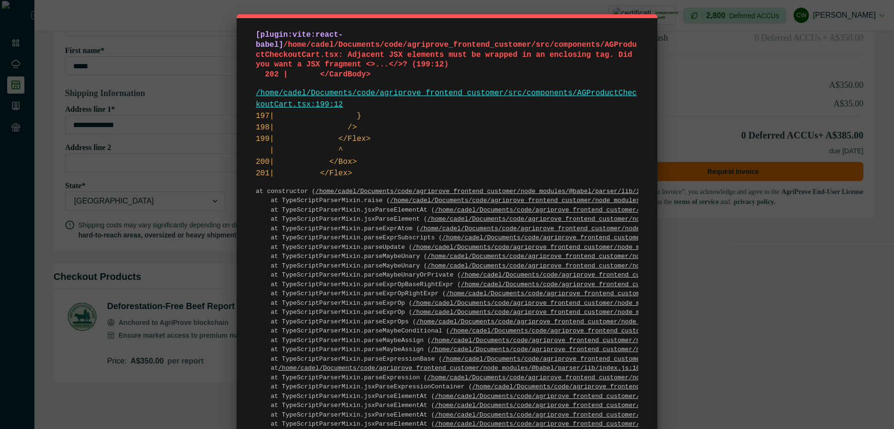
scroll to position [122, 0]
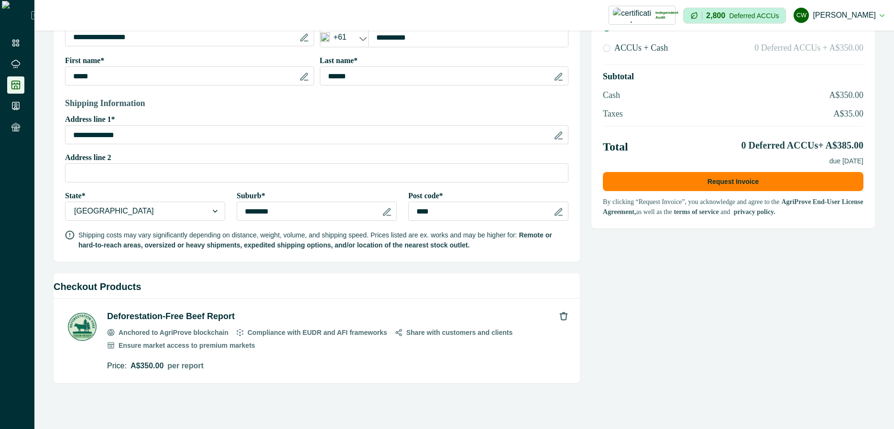
click at [394, 361] on div "Price: A$ 350.00 per report" at bounding box center [338, 366] width 462 height 11
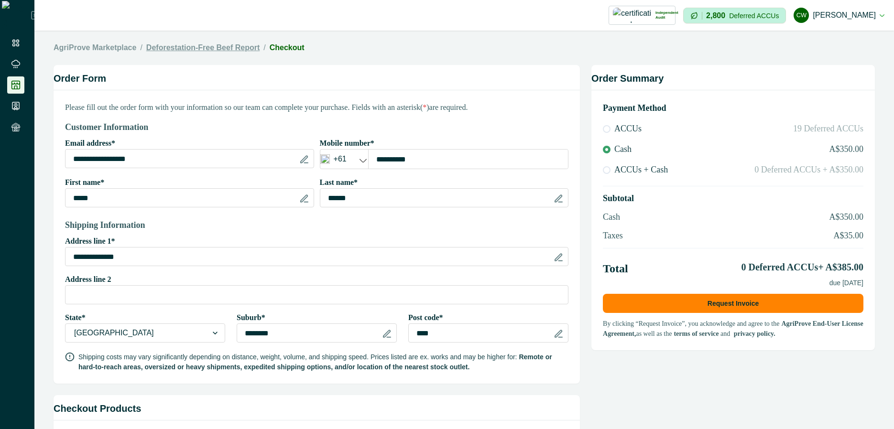
click at [223, 45] on link "Deforestation-Free Beef Report" at bounding box center [202, 48] width 113 height 8
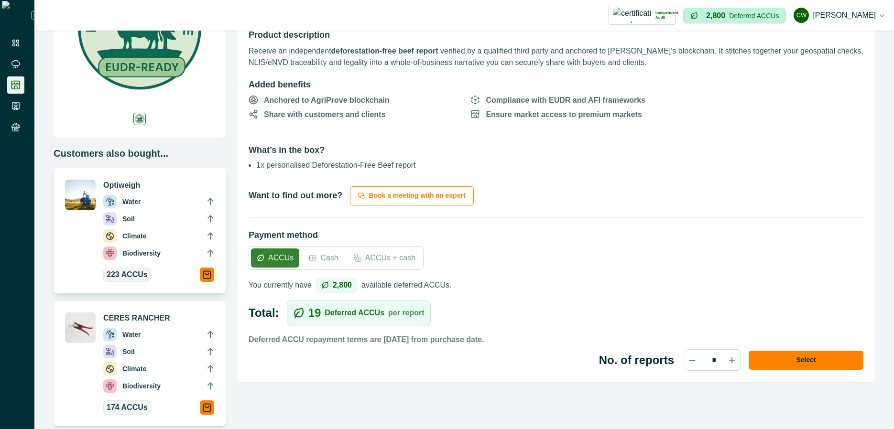
click at [158, 209] on li "Water" at bounding box center [158, 203] width 111 height 17
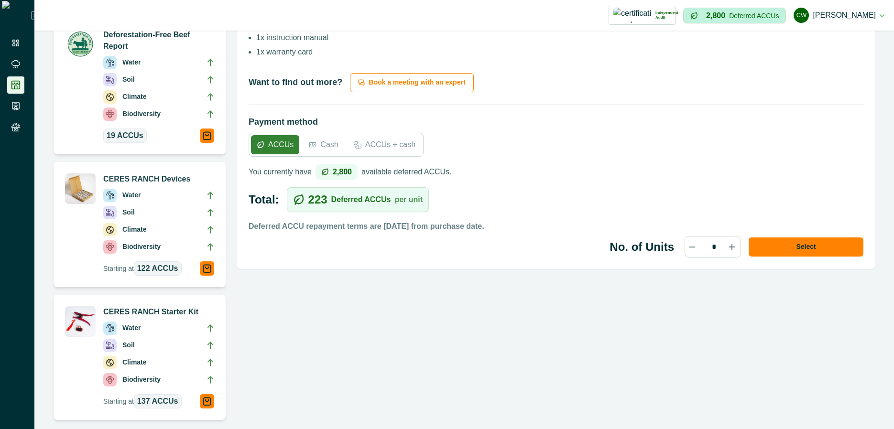
scroll to position [371, 0]
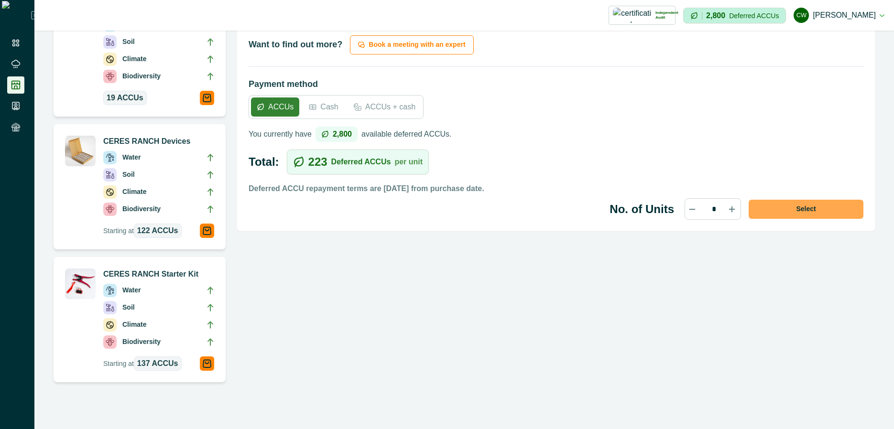
click at [796, 214] on button "Select" at bounding box center [806, 209] width 115 height 19
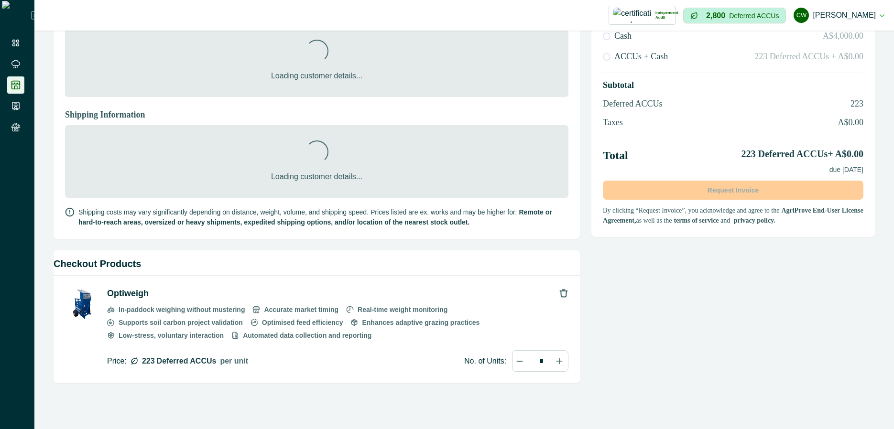
scroll to position [113, 0]
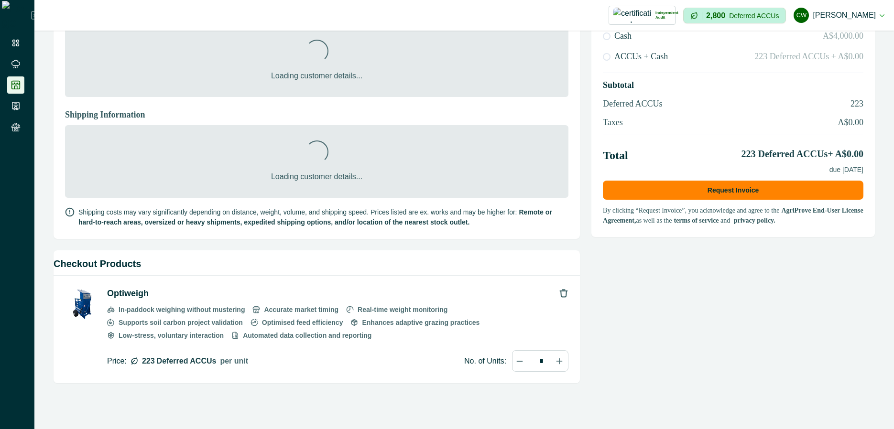
click at [556, 365] on icon at bounding box center [562, 364] width 13 height 13
click at [518, 362] on icon at bounding box center [523, 367] width 13 height 13
type input "*"
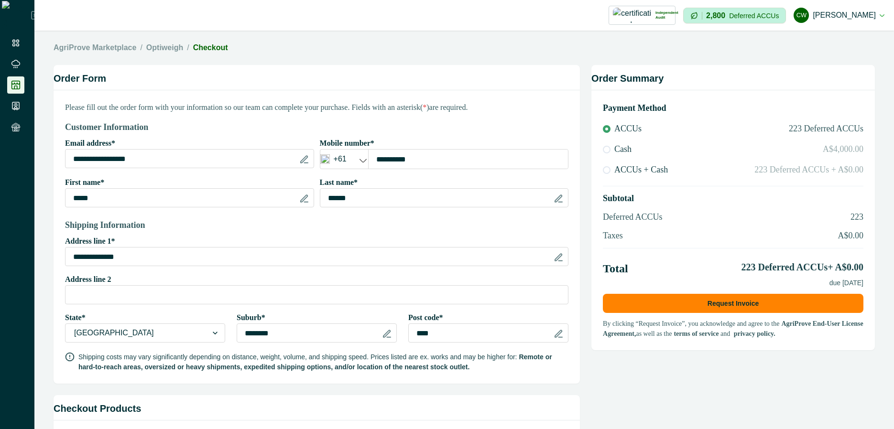
scroll to position [145, 0]
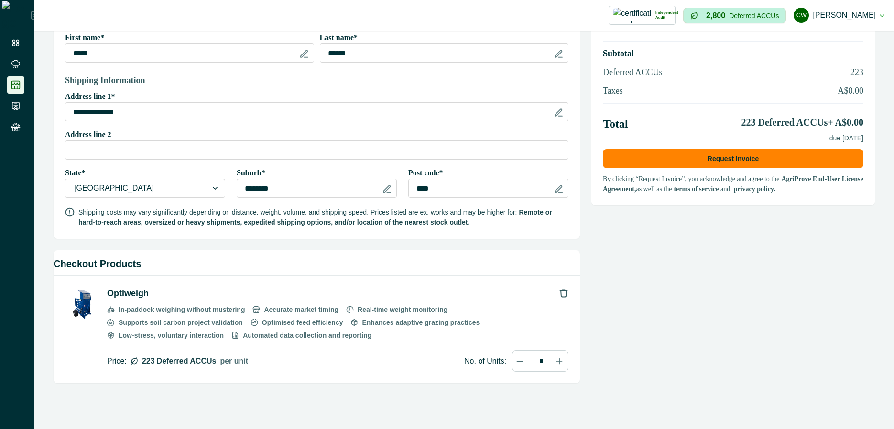
click at [667, 364] on div "Order Summary Payment Method ACCUs 223 Deferred ACCUs Cash A$4,000.00 ACCUs + C…" at bounding box center [734, 151] width 284 height 463
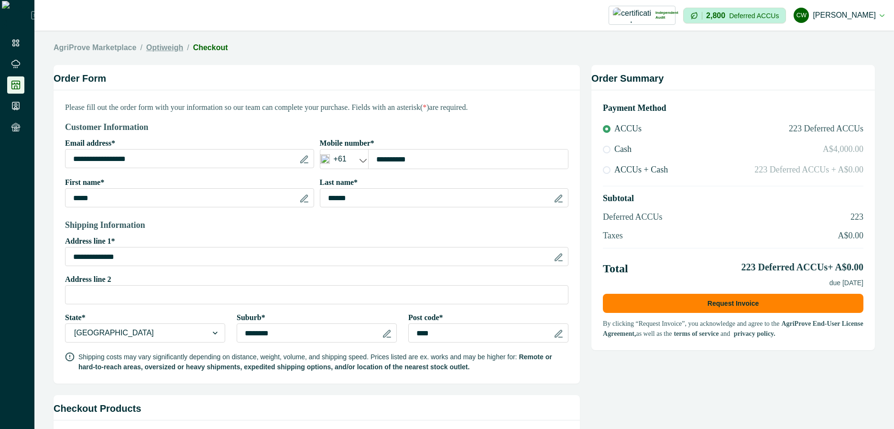
click at [169, 51] on link "Optiweigh" at bounding box center [164, 48] width 37 height 8
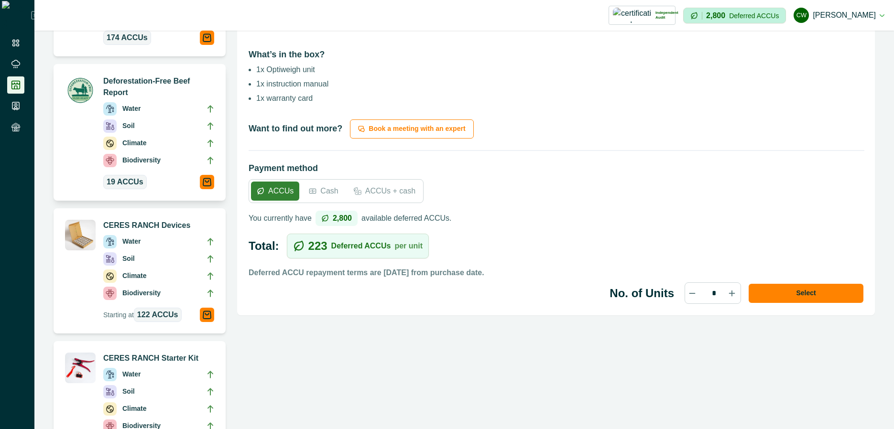
click at [174, 106] on li "Water" at bounding box center [158, 110] width 111 height 17
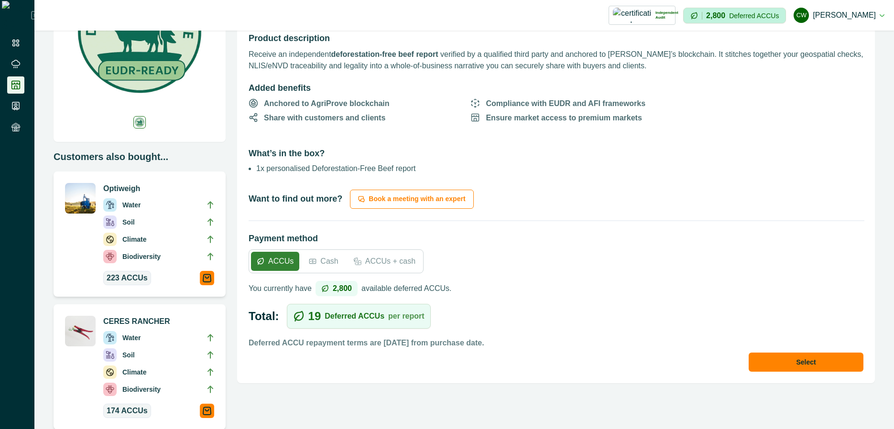
scroll to position [287, 0]
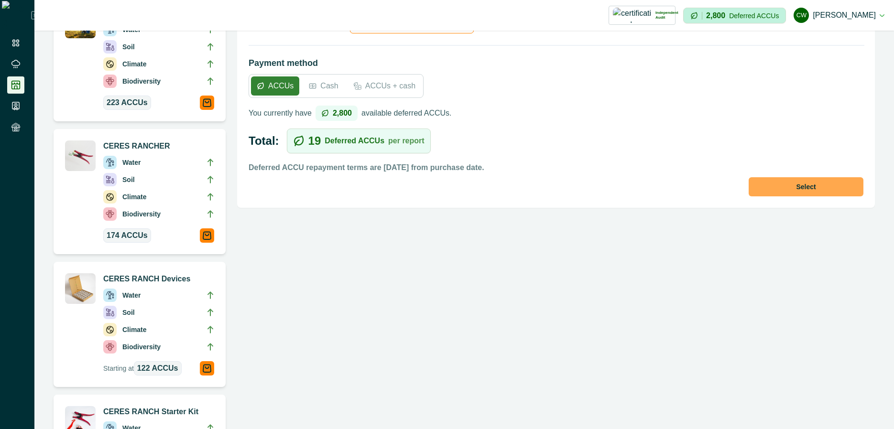
click at [811, 190] on button "Select" at bounding box center [806, 186] width 115 height 19
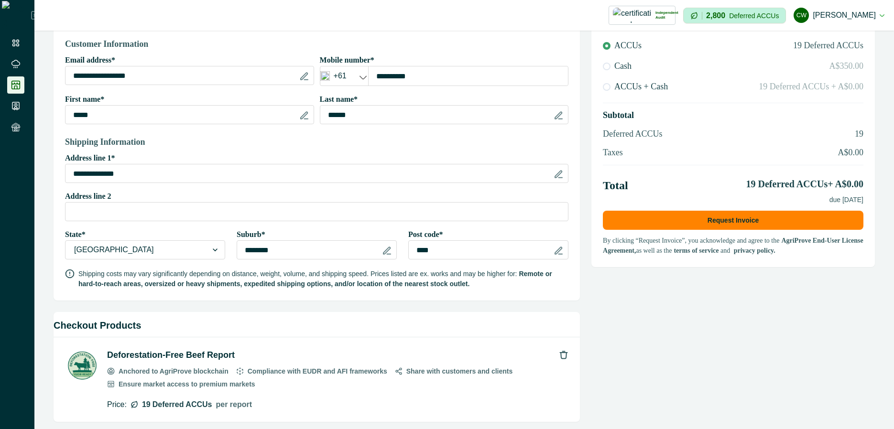
scroll to position [122, 0]
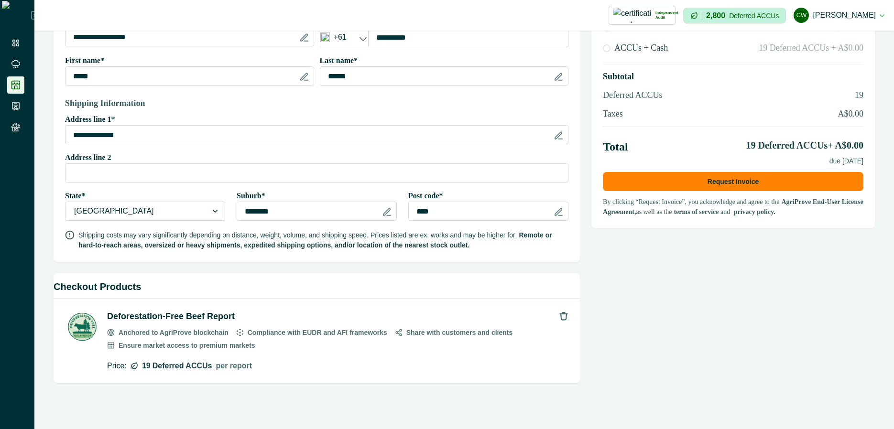
click at [594, 366] on div "Order Summary Payment Method ACCUs 19 Deferred ACCUs Cash A$350.00 ACCUs + Cash…" at bounding box center [734, 163] width 284 height 440
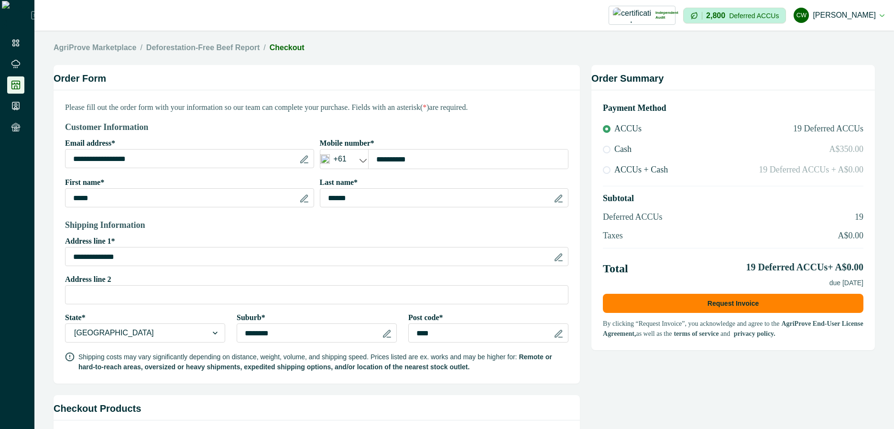
click at [223, 53] on div "Deforestation-Free Beef Report" at bounding box center [202, 47] width 113 height 11
click at [221, 49] on link "Deforestation-Free Beef Report" at bounding box center [202, 48] width 113 height 8
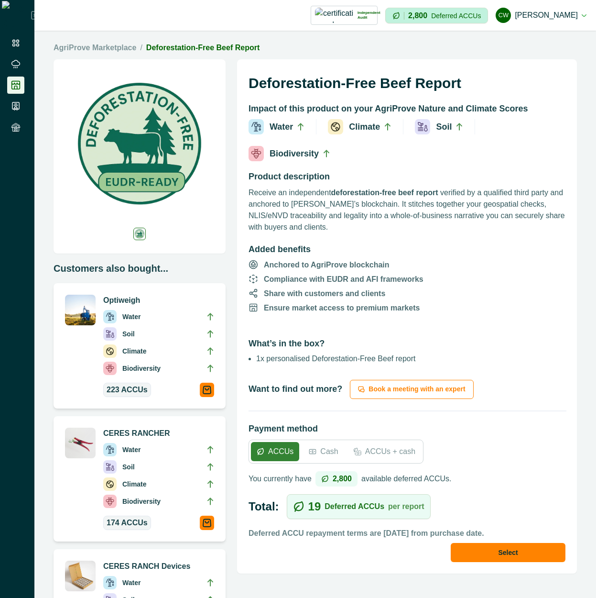
click at [434, 280] on span "Compliance with EUDR and AFI frameworks" at bounding box center [407, 279] width 317 height 12
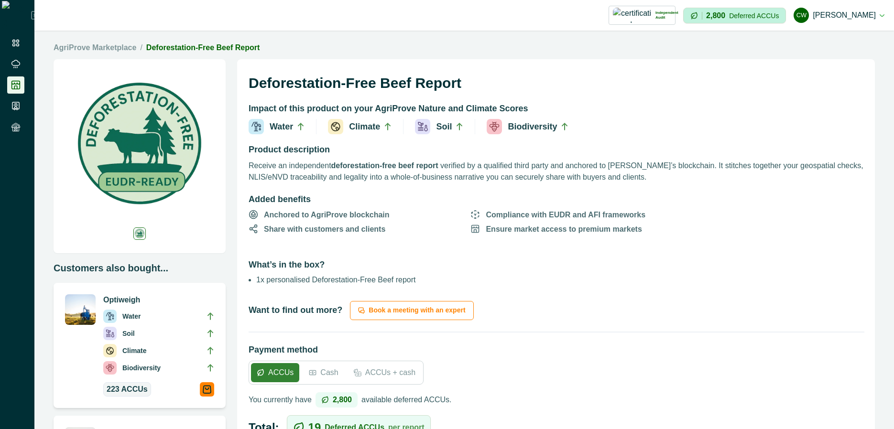
click at [387, 176] on p "Receive an independent deforestation-free beef report verified by a qualified t…" at bounding box center [556, 171] width 615 height 23
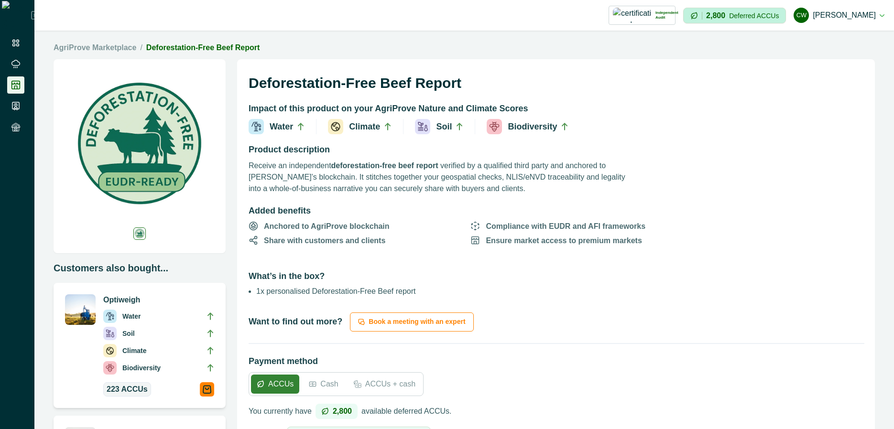
click at [621, 189] on p "Receive an independent deforestation-free beef report verified by a qualified t…" at bounding box center [440, 177] width 383 height 34
click at [554, 177] on p "Receive an independent deforestation-free beef report verified by a qualified t…" at bounding box center [440, 177] width 383 height 34
click at [459, 167] on p "Receive an independent deforestation-free beef report verified by a qualified t…" at bounding box center [440, 177] width 383 height 34
click at [310, 227] on p "Anchored to AgriProve blockchain" at bounding box center [327, 226] width 126 height 11
click at [272, 293] on li "1x personalised Deforestation-Free Beef report" at bounding box center [399, 291] width 287 height 11
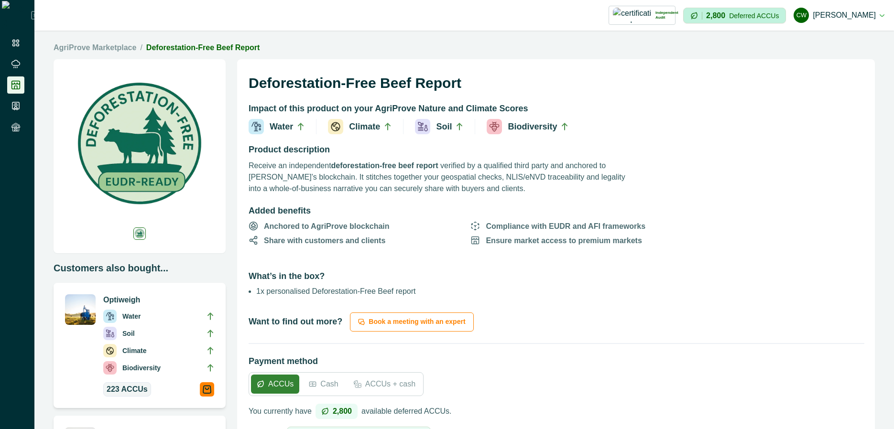
click at [382, 192] on p "Receive an independent deforestation-free beef report verified by a qualified t…" at bounding box center [440, 177] width 383 height 34
click at [497, 154] on h2 "Product description" at bounding box center [556, 152] width 615 height 16
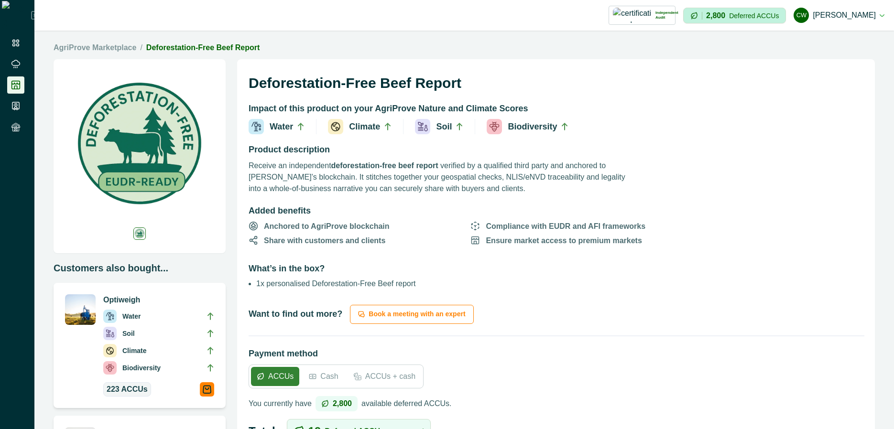
click at [455, 241] on span "Share with customers and clients" at bounding box center [360, 240] width 222 height 12
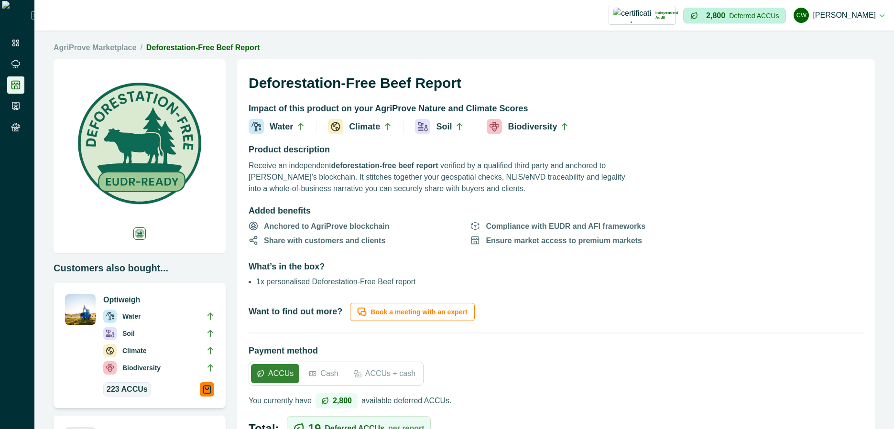
click at [307, 313] on p "Want to find out more?" at bounding box center [296, 312] width 94 height 13
click at [359, 330] on div "Deforestation-Free Beef Report Impact of this product on your AgriProve Nature …" at bounding box center [556, 277] width 638 height 437
click at [403, 276] on li "1x personalised Deforestation-Free Beef report" at bounding box center [399, 281] width 287 height 11
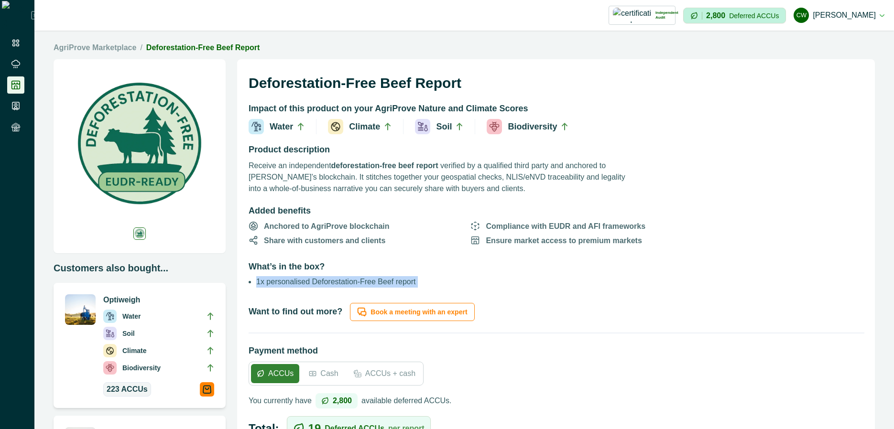
click at [403, 276] on li "1x personalised Deforestation-Free Beef report" at bounding box center [399, 281] width 287 height 11
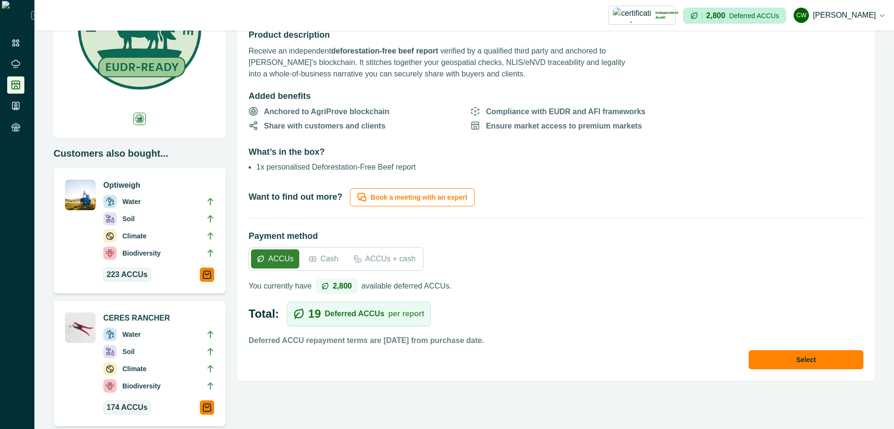
click at [605, 354] on div "Select" at bounding box center [556, 360] width 615 height 19
click at [632, 424] on div "Deforestation-Free Beef Report Impact of this product on your AgriProve Nature …" at bounding box center [556, 323] width 638 height 756
click at [402, 135] on ul "Anchored to AgriProve blockchain Compliance with EUDR and AFI frameworks Share …" at bounding box center [488, 123] width 478 height 36
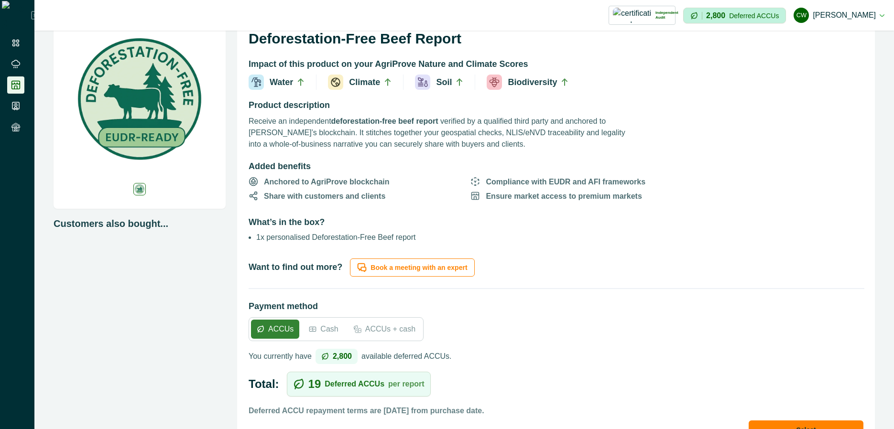
scroll to position [0, 0]
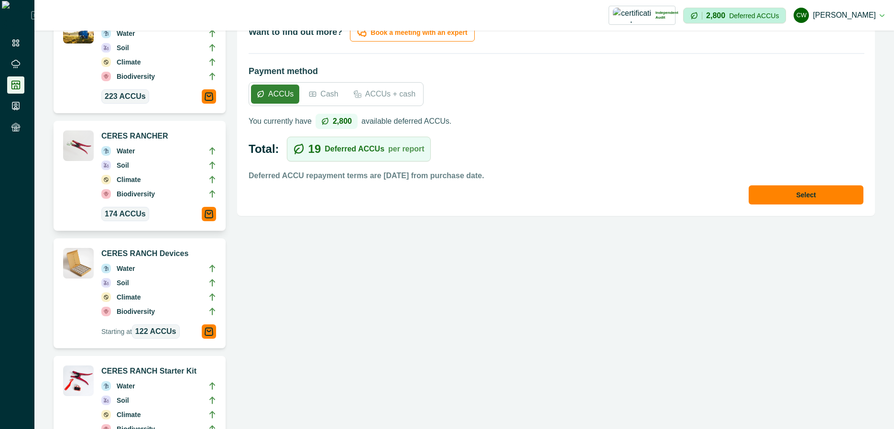
scroll to position [344, 0]
